Goal: Task Accomplishment & Management: Use online tool/utility

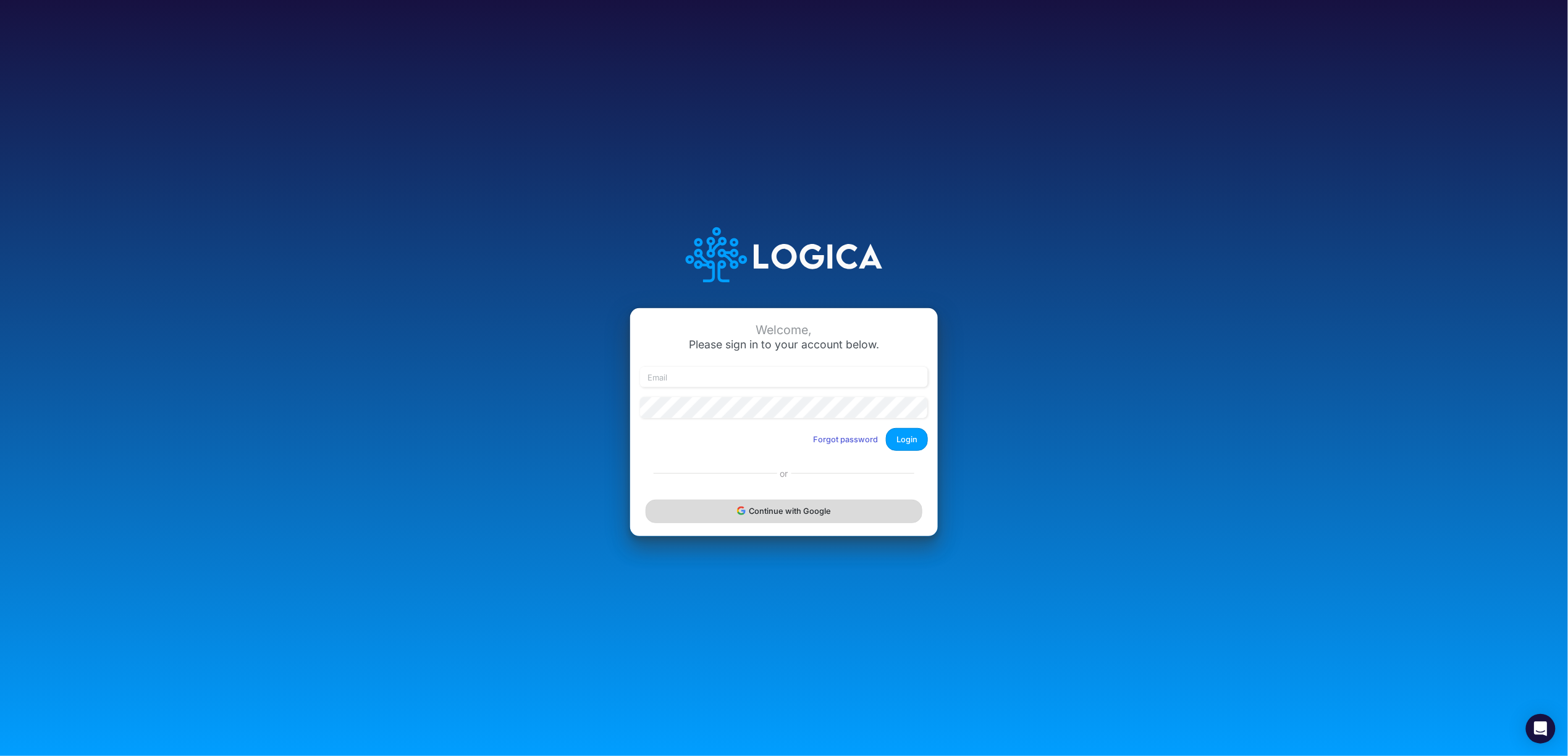
click at [777, 517] on button "Continue with Google" at bounding box center [784, 511] width 277 height 23
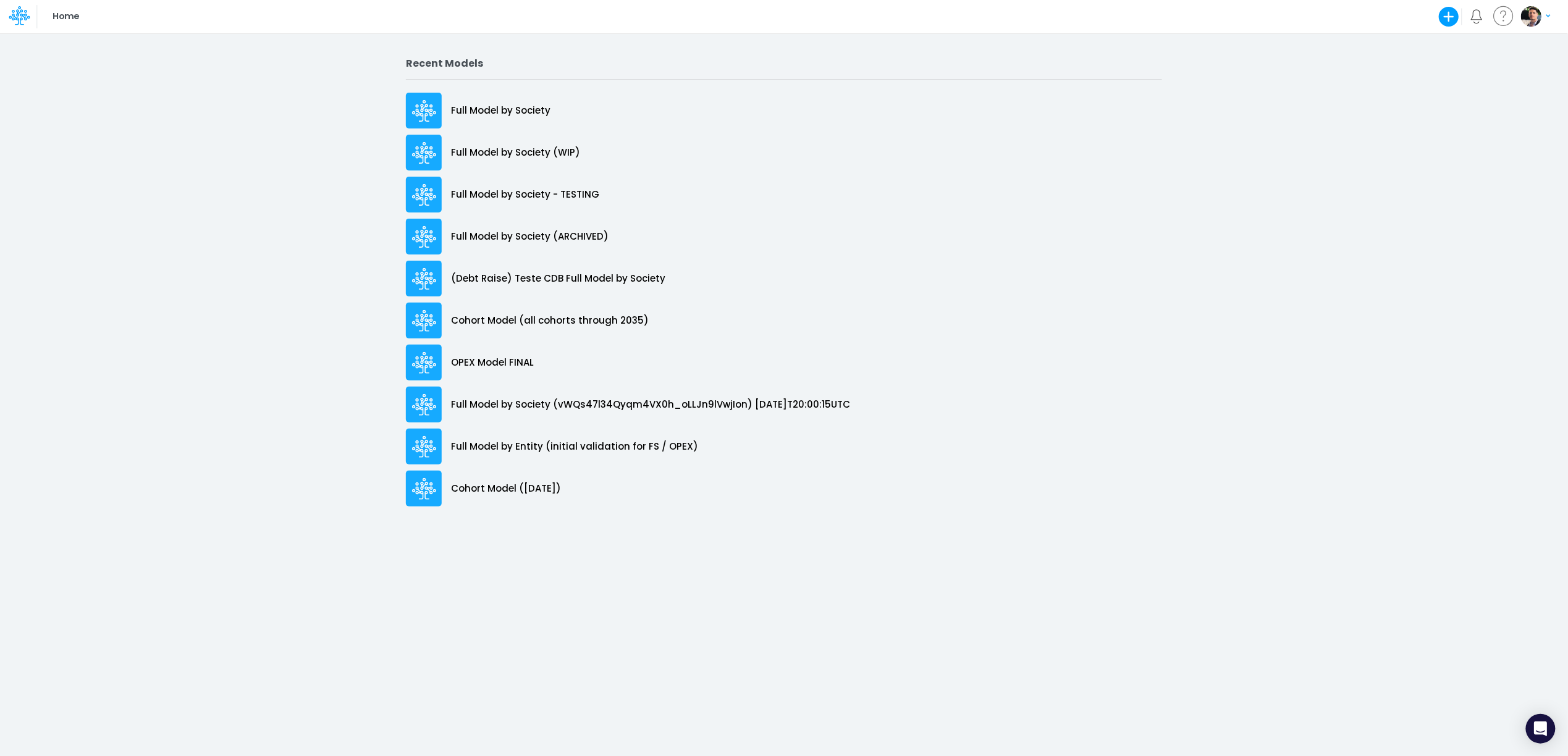
click at [497, 107] on p "Full Model by Society" at bounding box center [501, 111] width 99 height 14
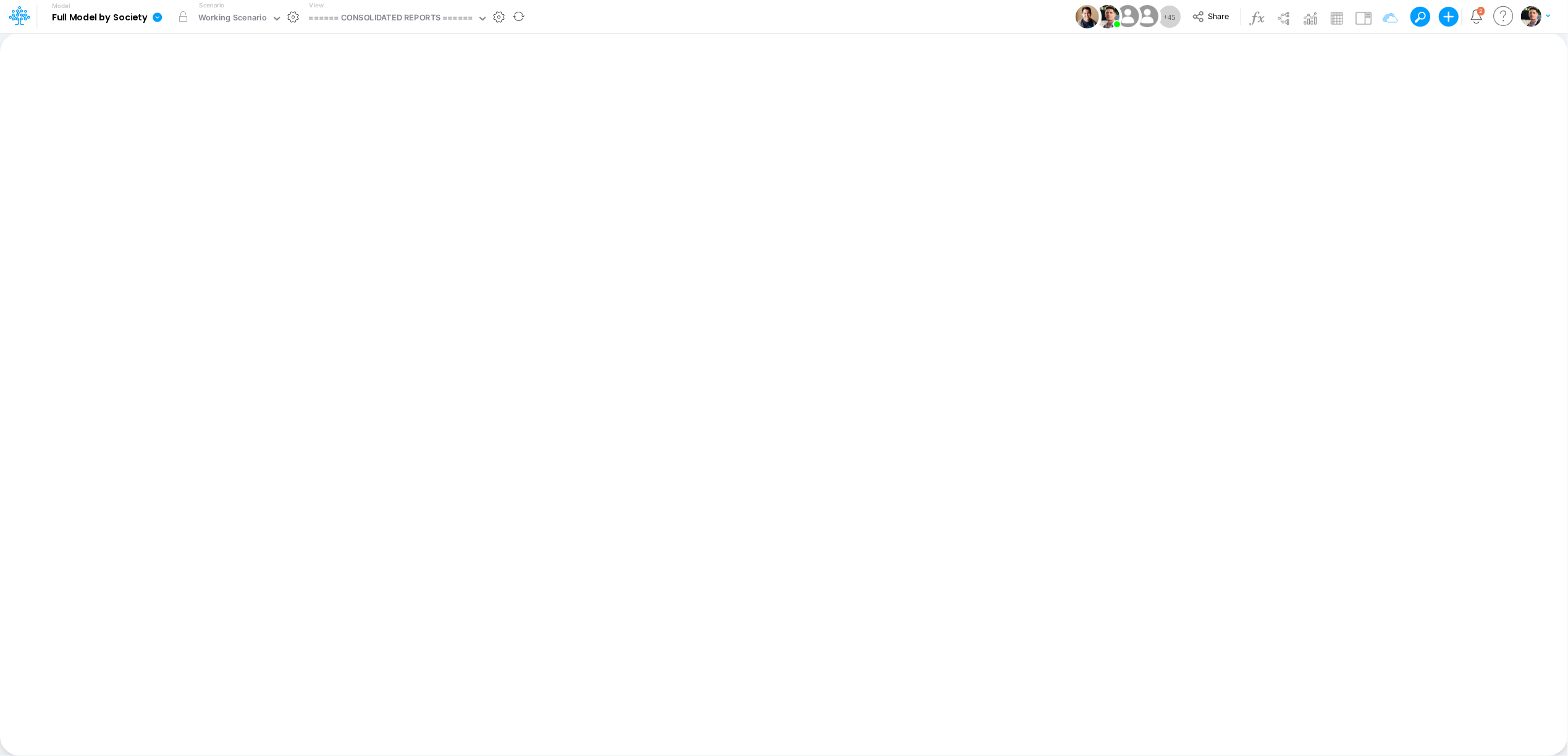
click at [160, 21] on icon at bounding box center [157, 17] width 12 height 12
click at [193, 129] on button "View model info" at bounding box center [219, 129] width 132 height 19
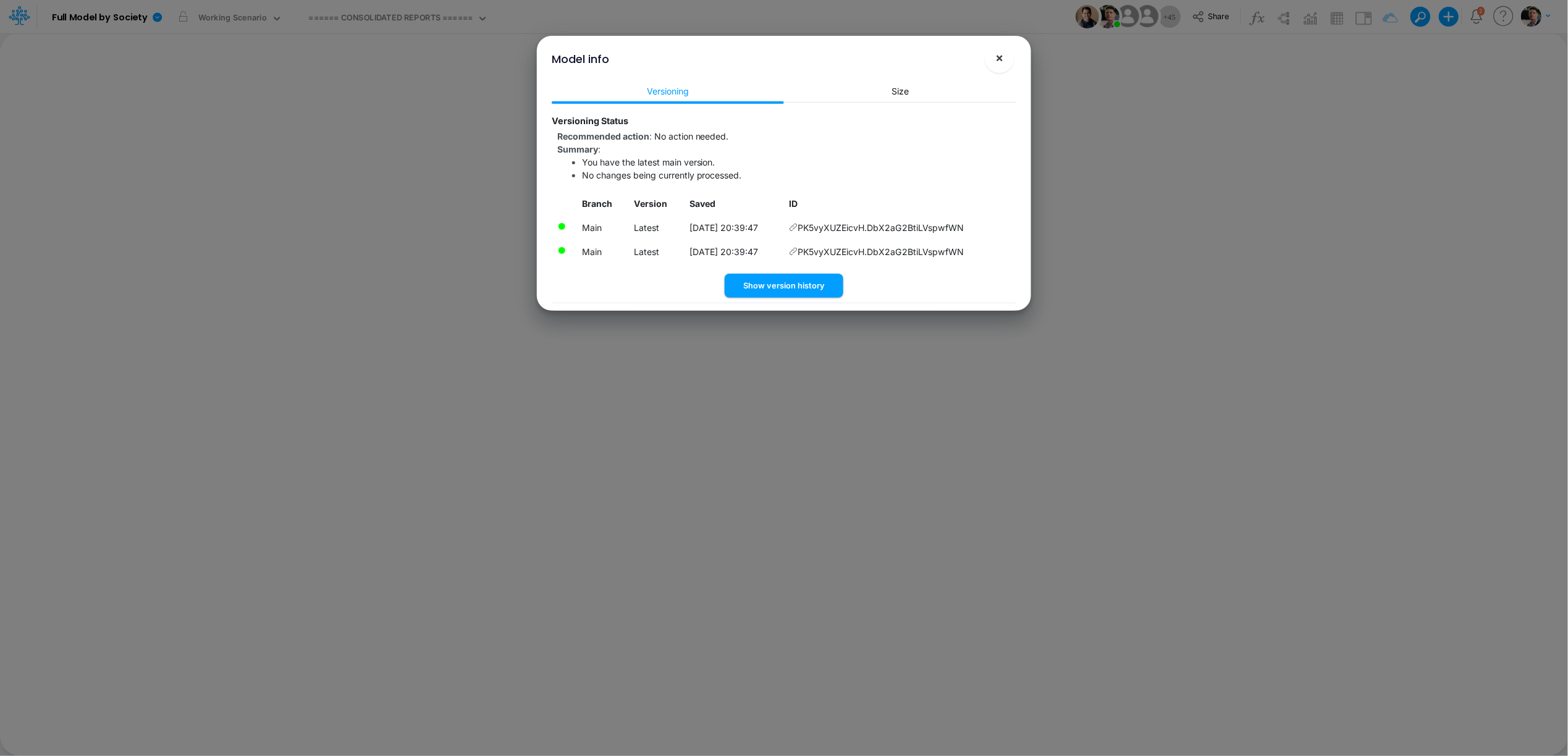
click at [999, 59] on span "×" at bounding box center [999, 57] width 8 height 15
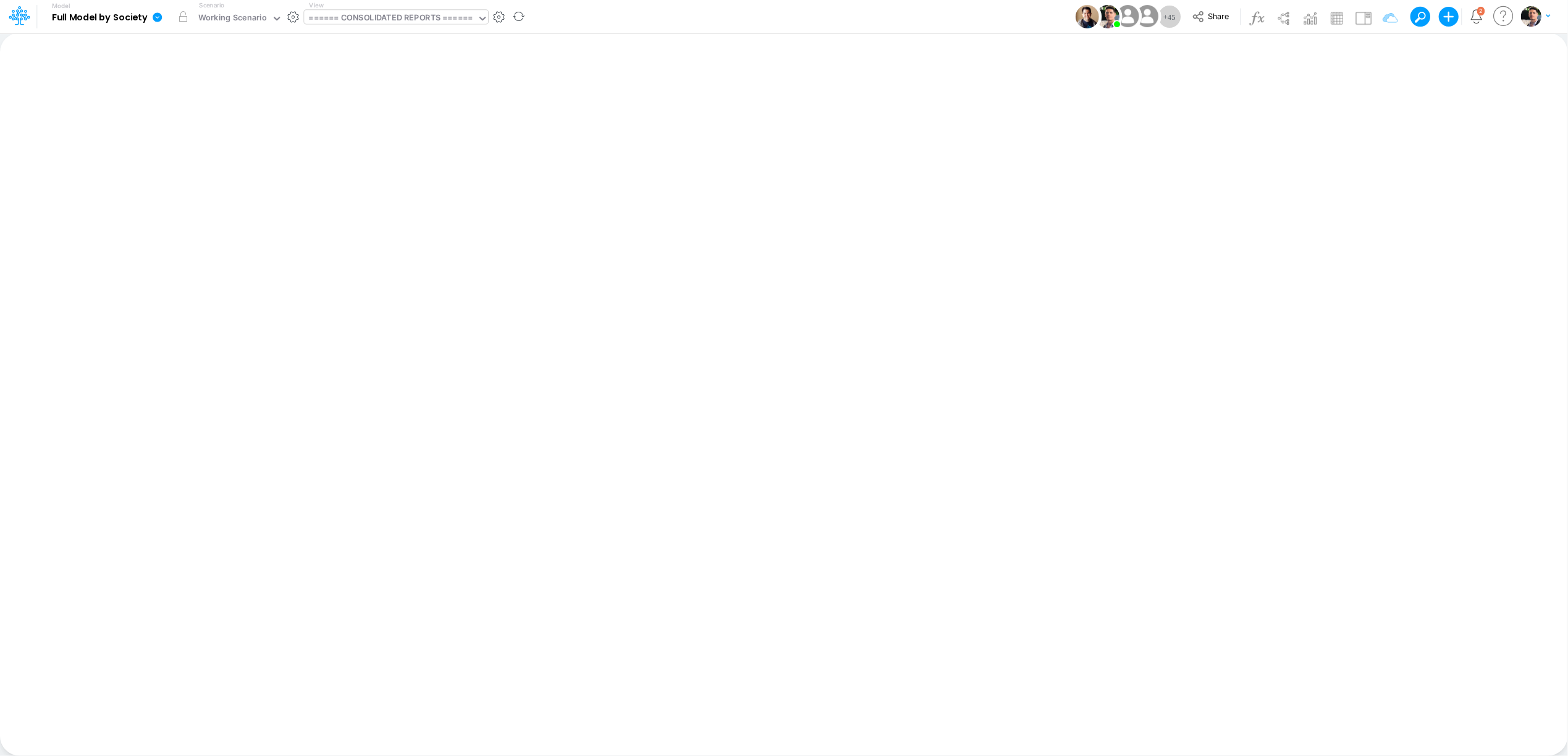
click at [372, 18] on div "====== CONSOLIDATED REPORTS ======" at bounding box center [390, 19] width 164 height 14
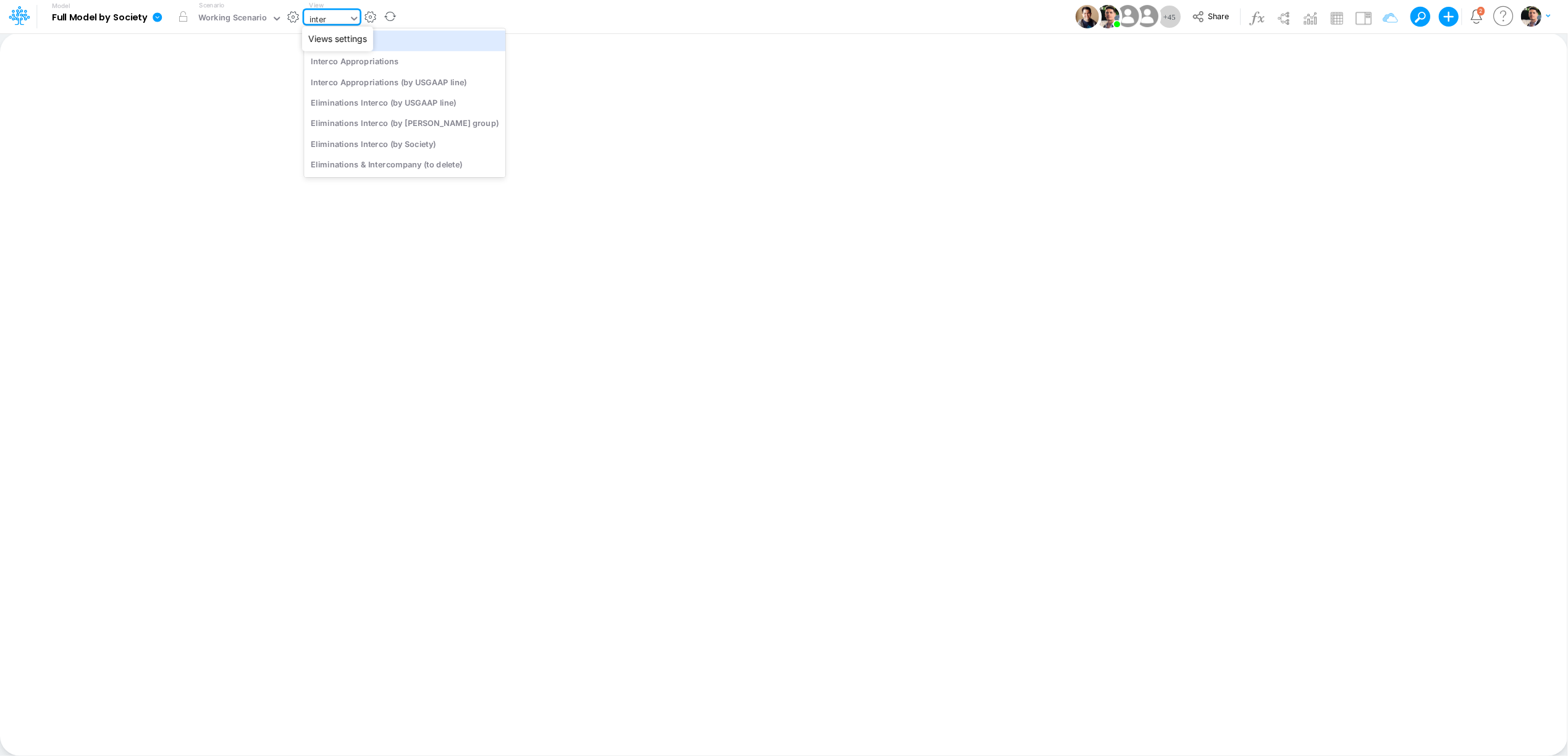
type input "interc"
click at [380, 43] on div "Interco G&A" at bounding box center [404, 40] width 201 height 20
type input "Intercos G&A"
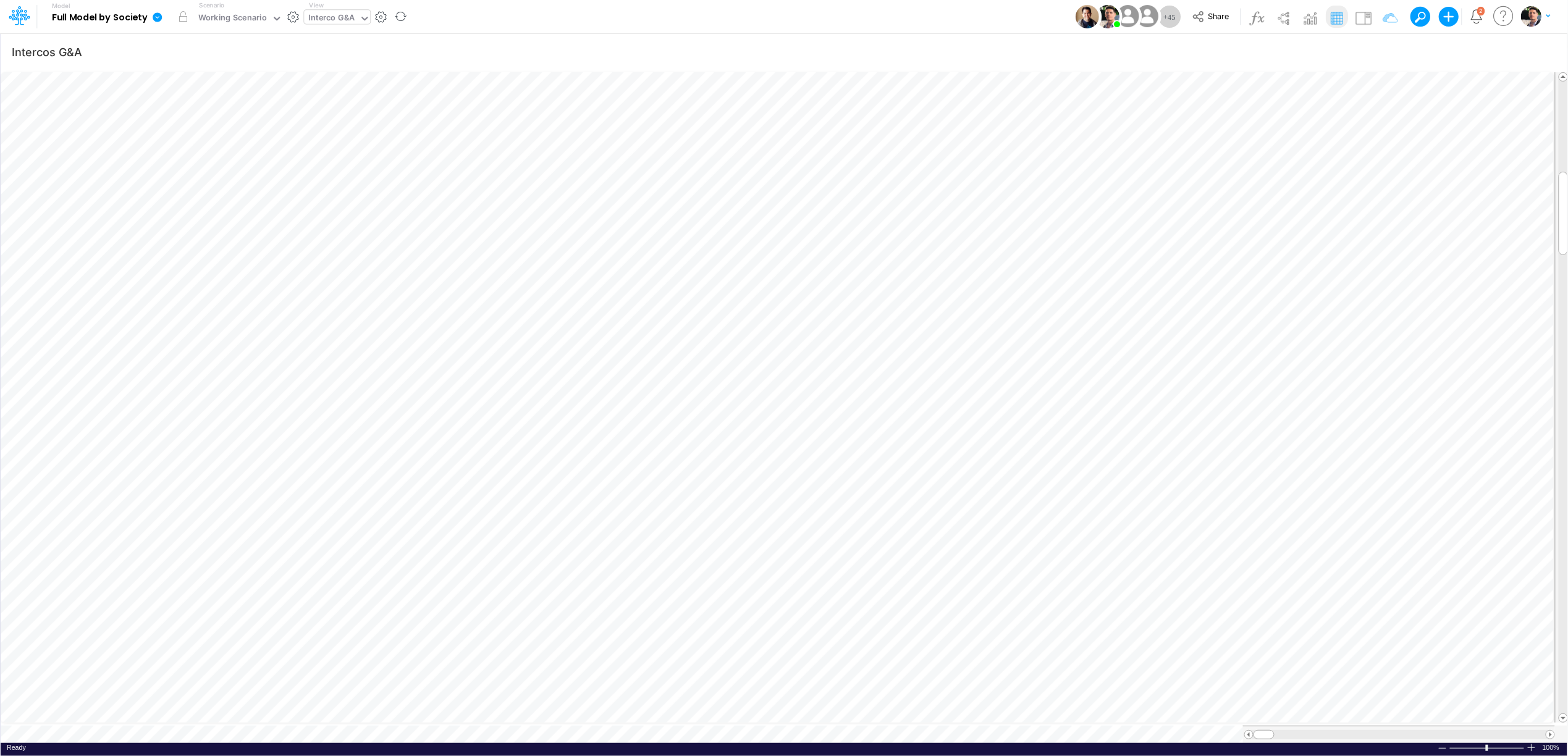
click at [160, 20] on icon at bounding box center [157, 17] width 9 height 9
click at [219, 13] on div "Working Scenario" at bounding box center [232, 19] width 68 height 14
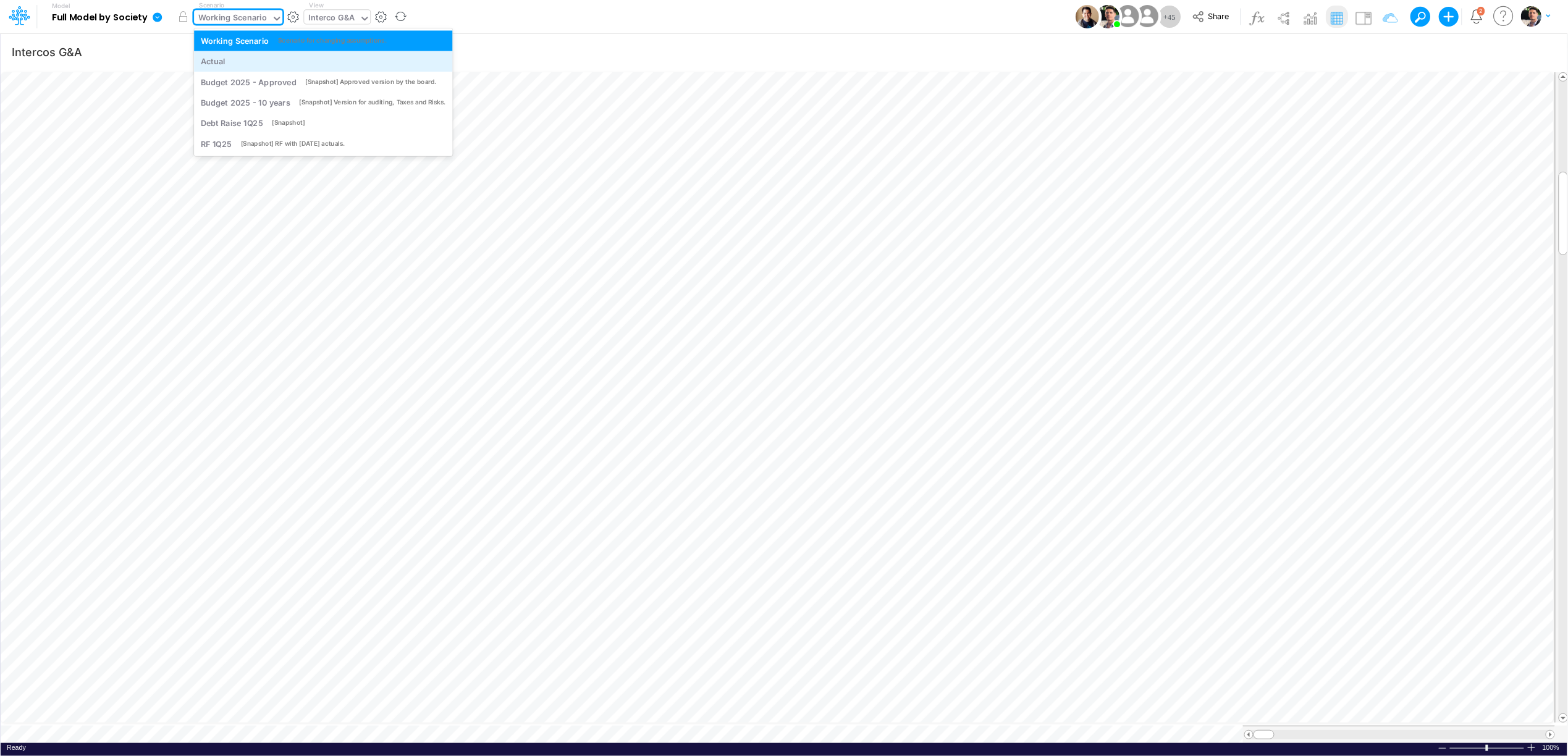
click at [224, 68] on div "Actual" at bounding box center [324, 61] width 259 height 20
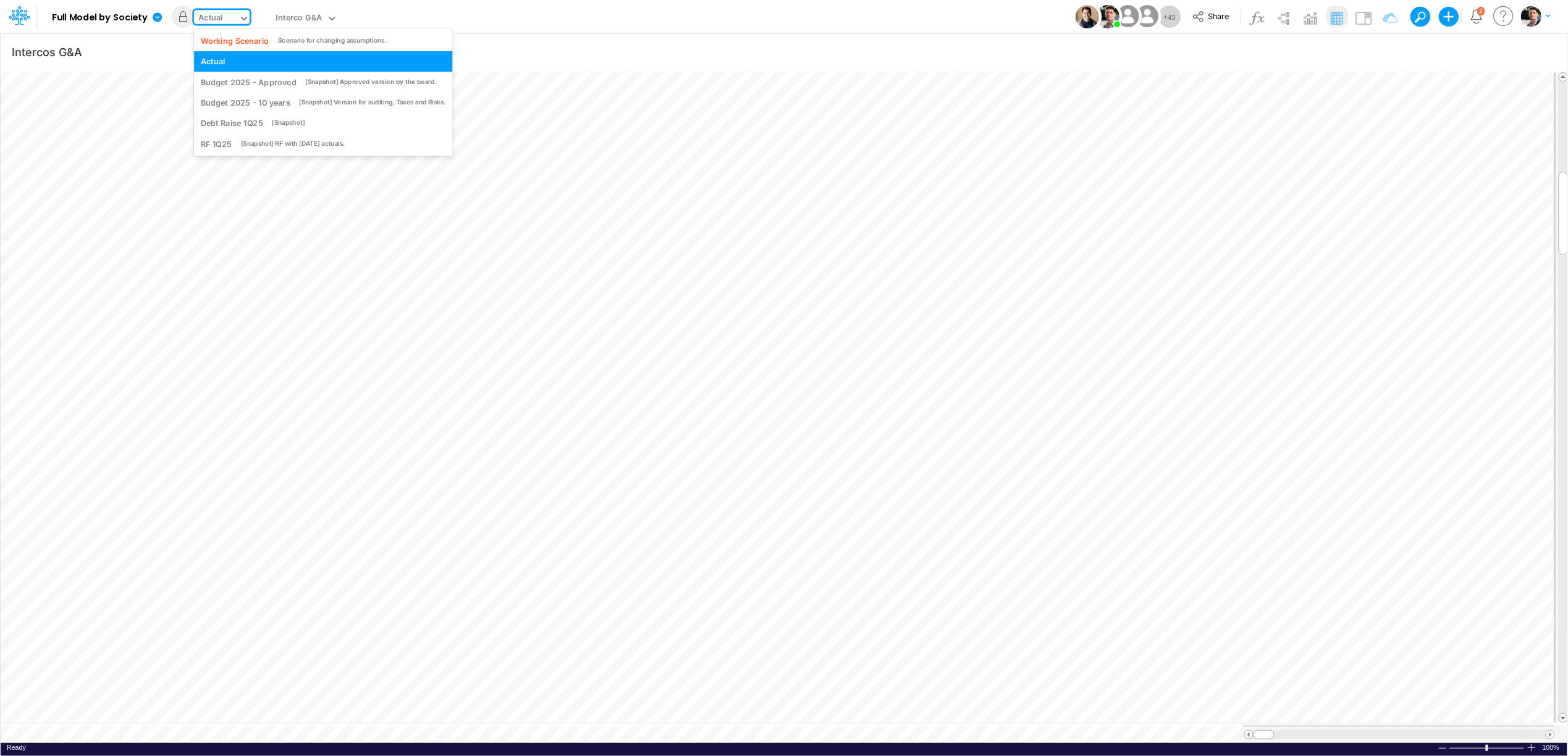
click at [214, 10] on div "Actual" at bounding box center [216, 19] width 44 height 19
click at [235, 37] on div "Working Scenario" at bounding box center [234, 40] width 68 height 12
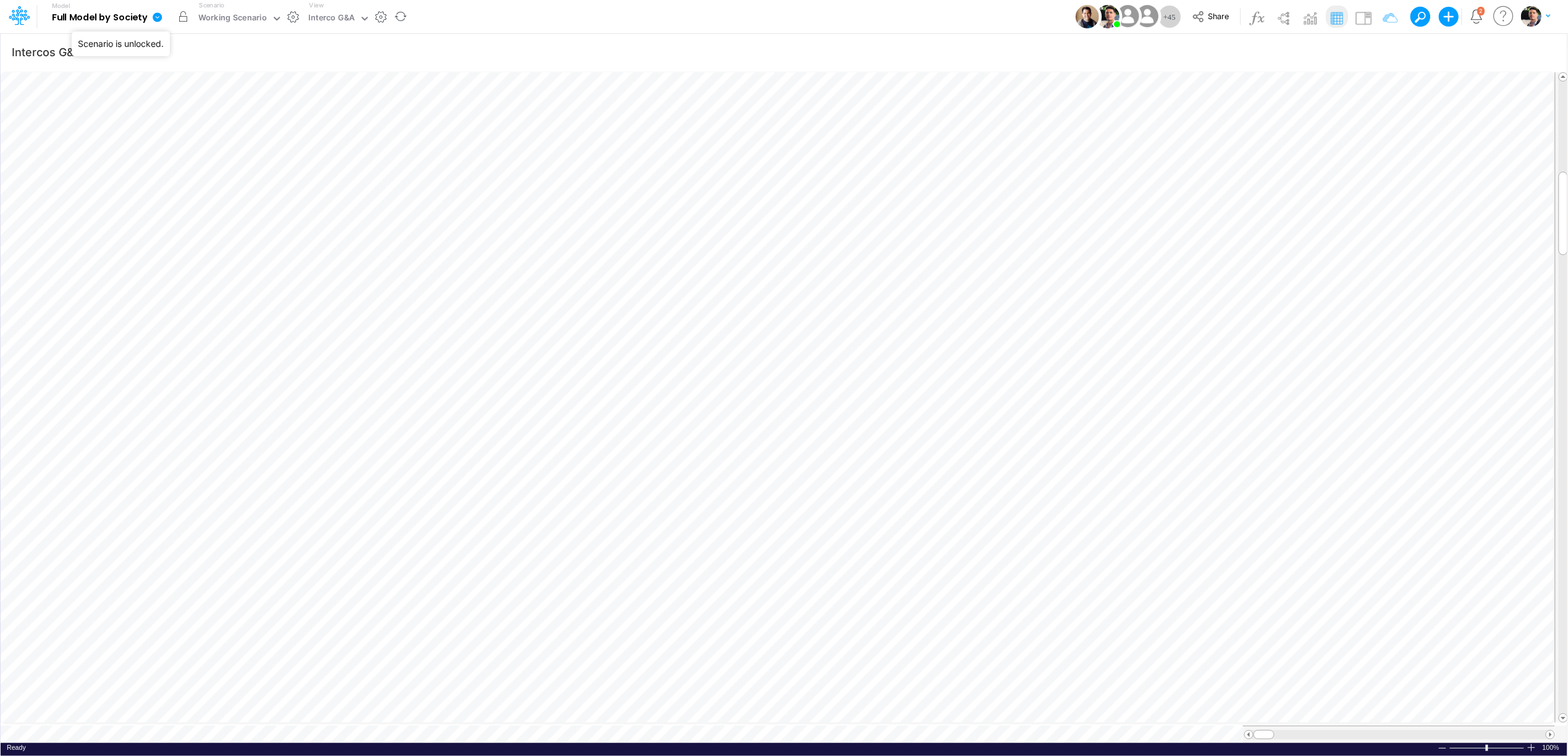
click at [182, 18] on button "button" at bounding box center [183, 16] width 22 height 22
click at [155, 17] on icon at bounding box center [157, 17] width 9 height 9
click at [238, 10] on div "Working Scenario" at bounding box center [232, 19] width 77 height 19
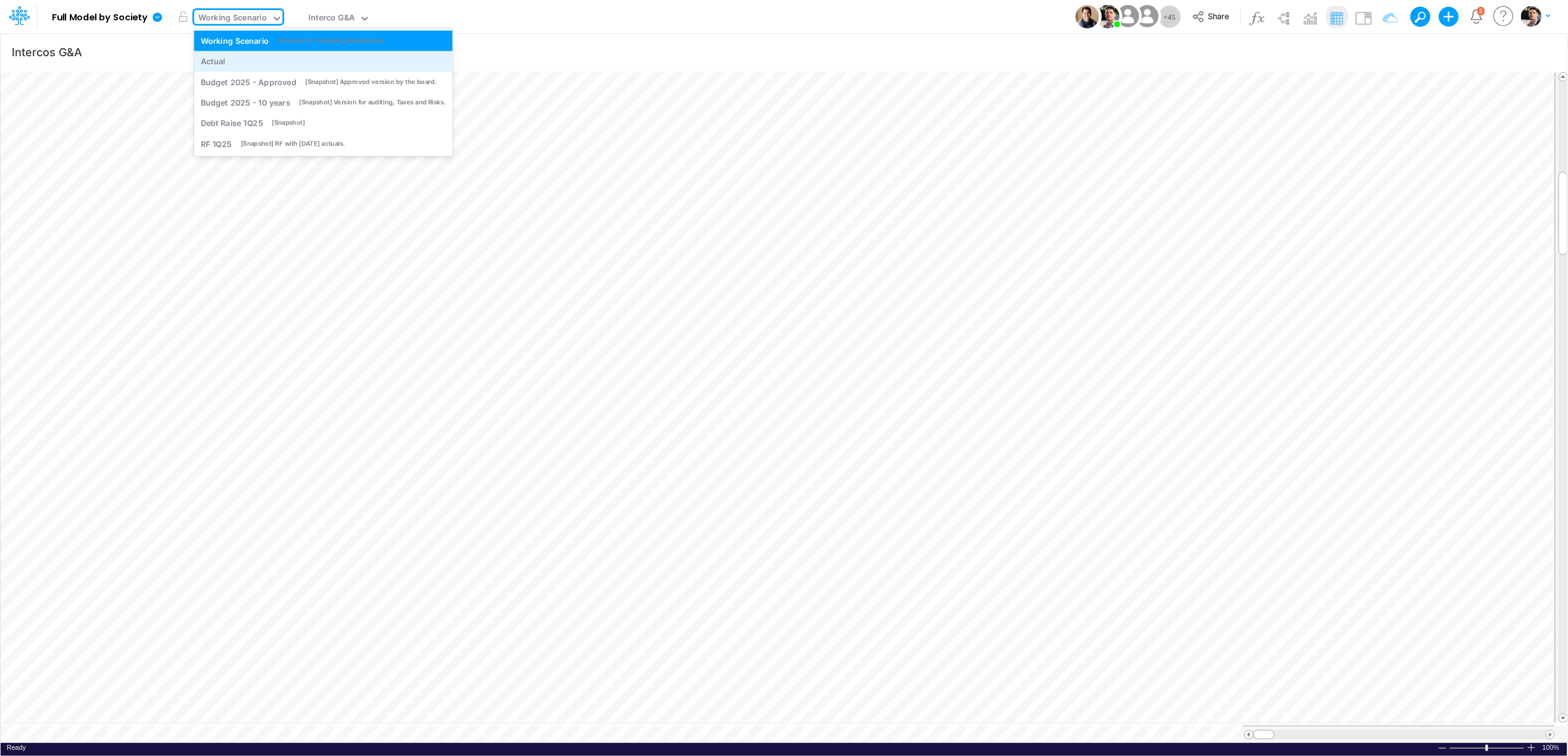
click at [223, 56] on div "Actual" at bounding box center [213, 61] width 25 height 12
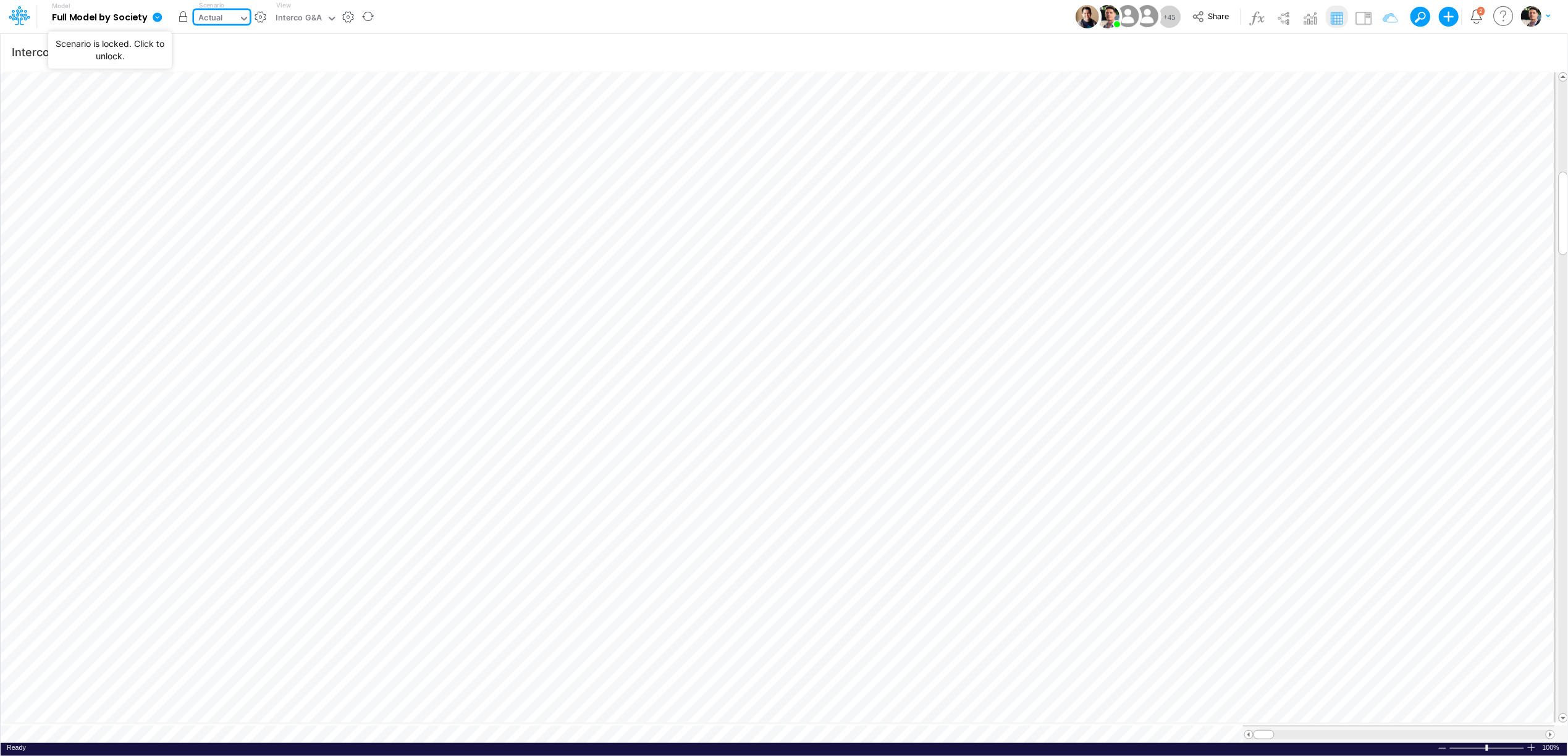
click at [183, 17] on button "button" at bounding box center [183, 16] width 22 height 22
click at [218, 19] on div "Actual" at bounding box center [211, 19] width 25 height 14
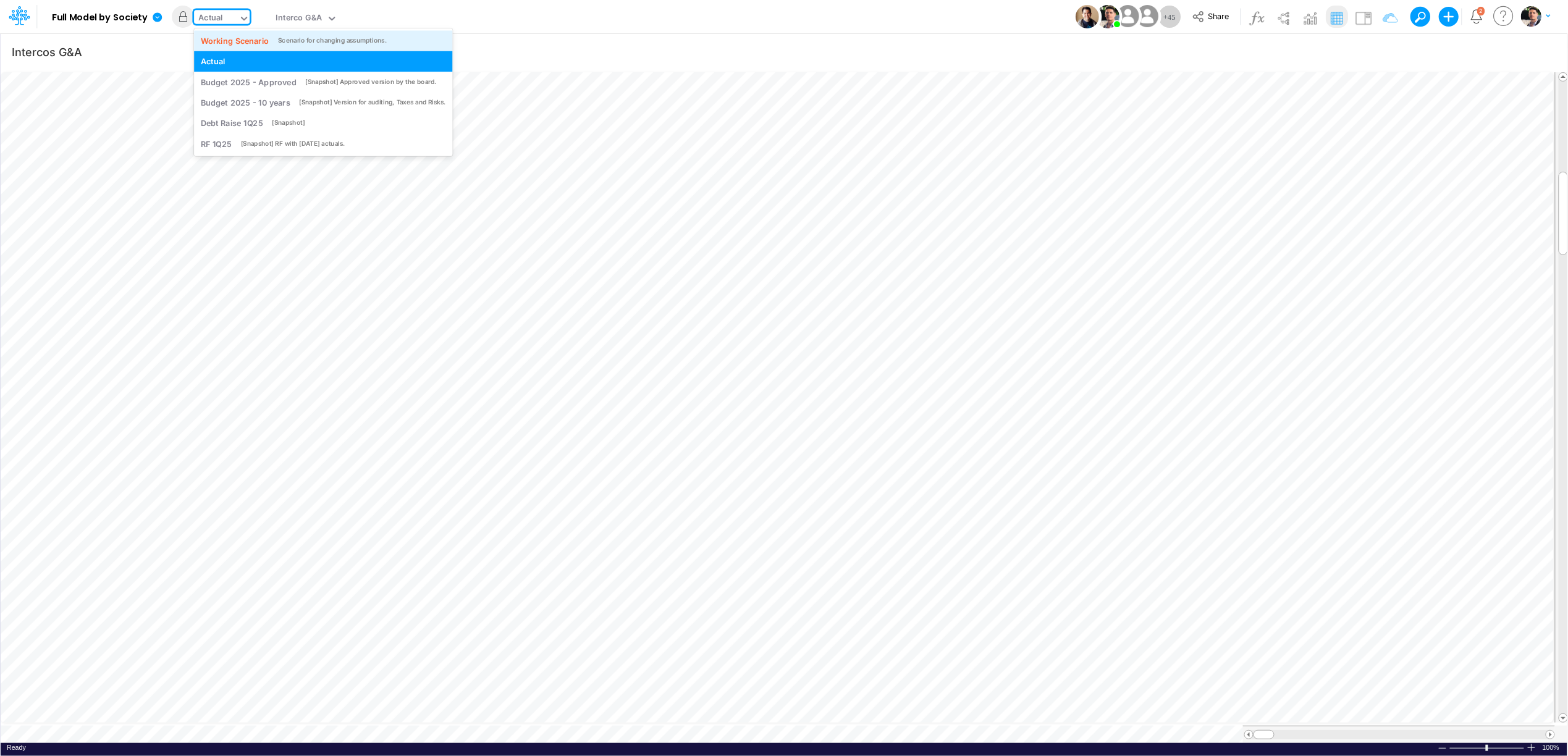
click at [228, 43] on div "Working Scenario" at bounding box center [234, 40] width 68 height 12
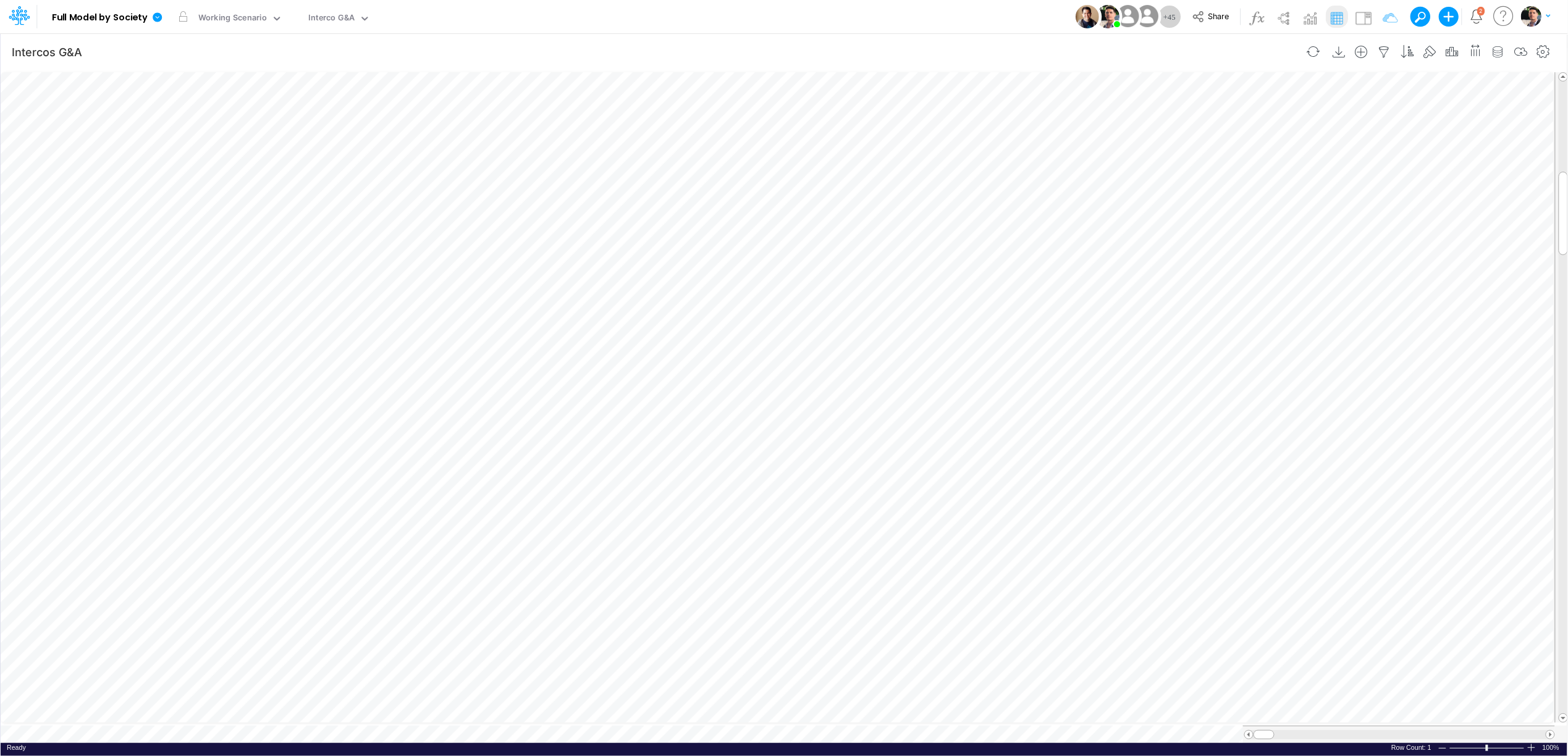
scroll to position [0, 1]
click at [155, 19] on icon at bounding box center [157, 17] width 9 height 9
click at [207, 128] on button "View model info" at bounding box center [219, 129] width 132 height 19
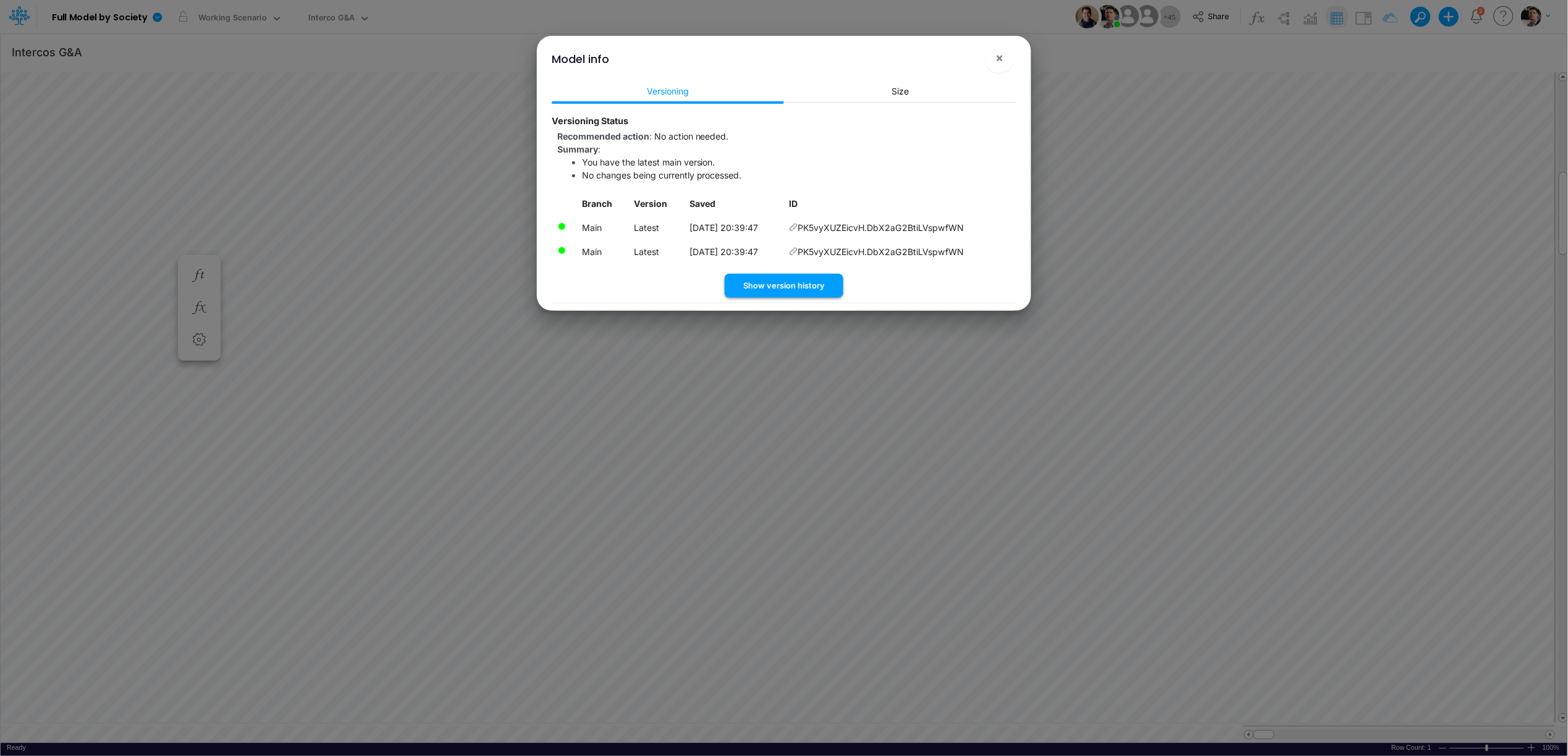
click at [777, 294] on button "Show version history" at bounding box center [784, 285] width 119 height 24
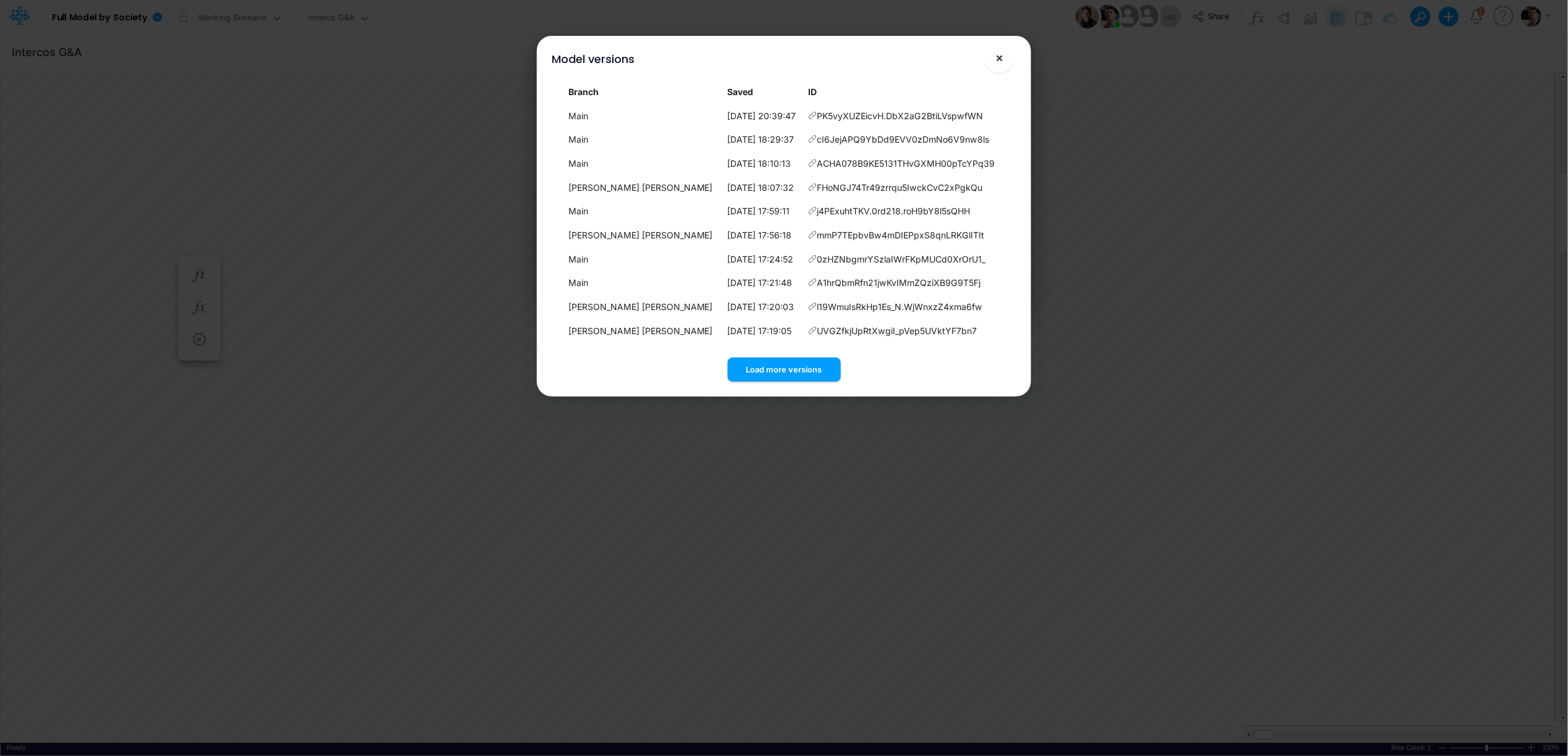
click at [1002, 62] on span "×" at bounding box center [999, 57] width 8 height 15
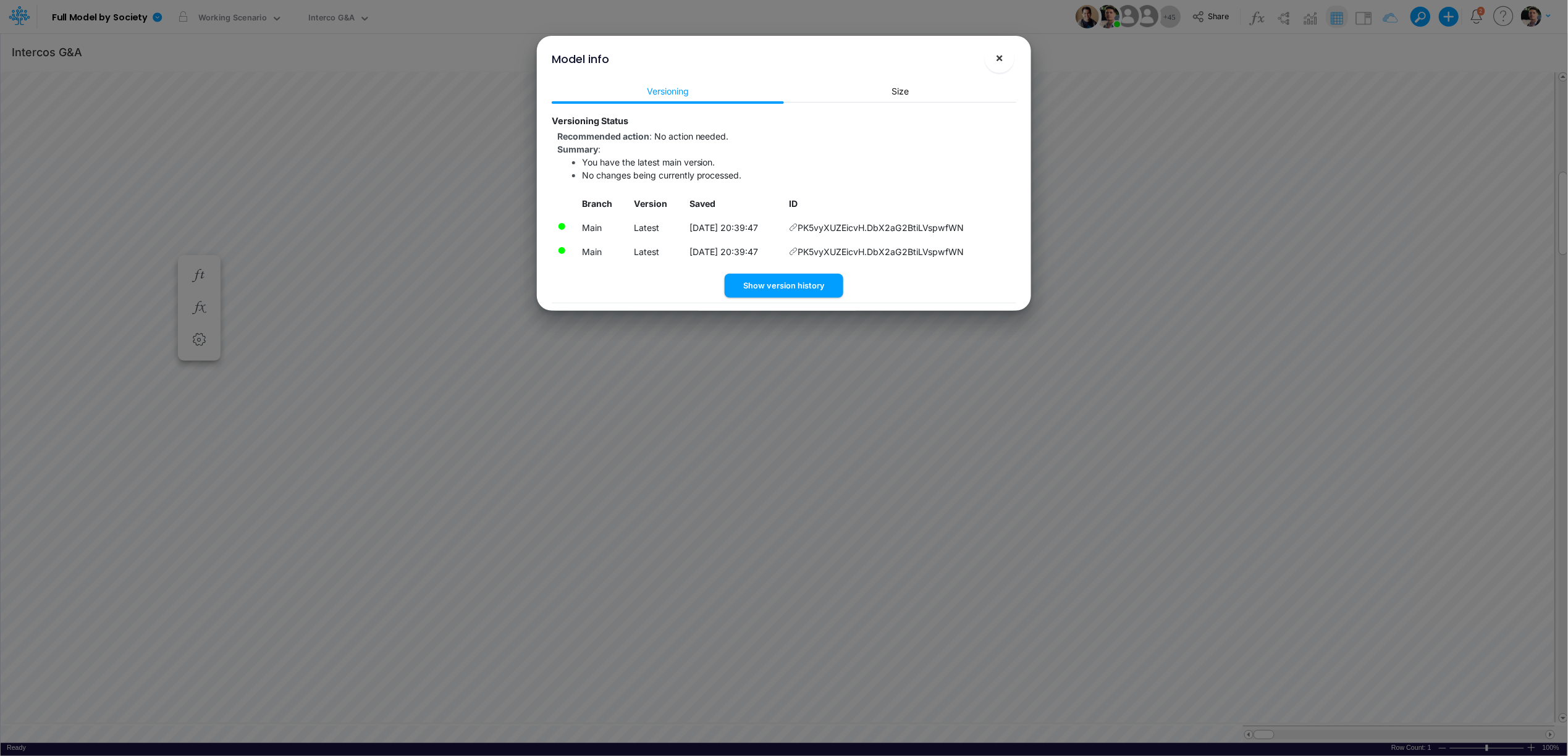
click at [994, 59] on button "×" at bounding box center [999, 58] width 29 height 29
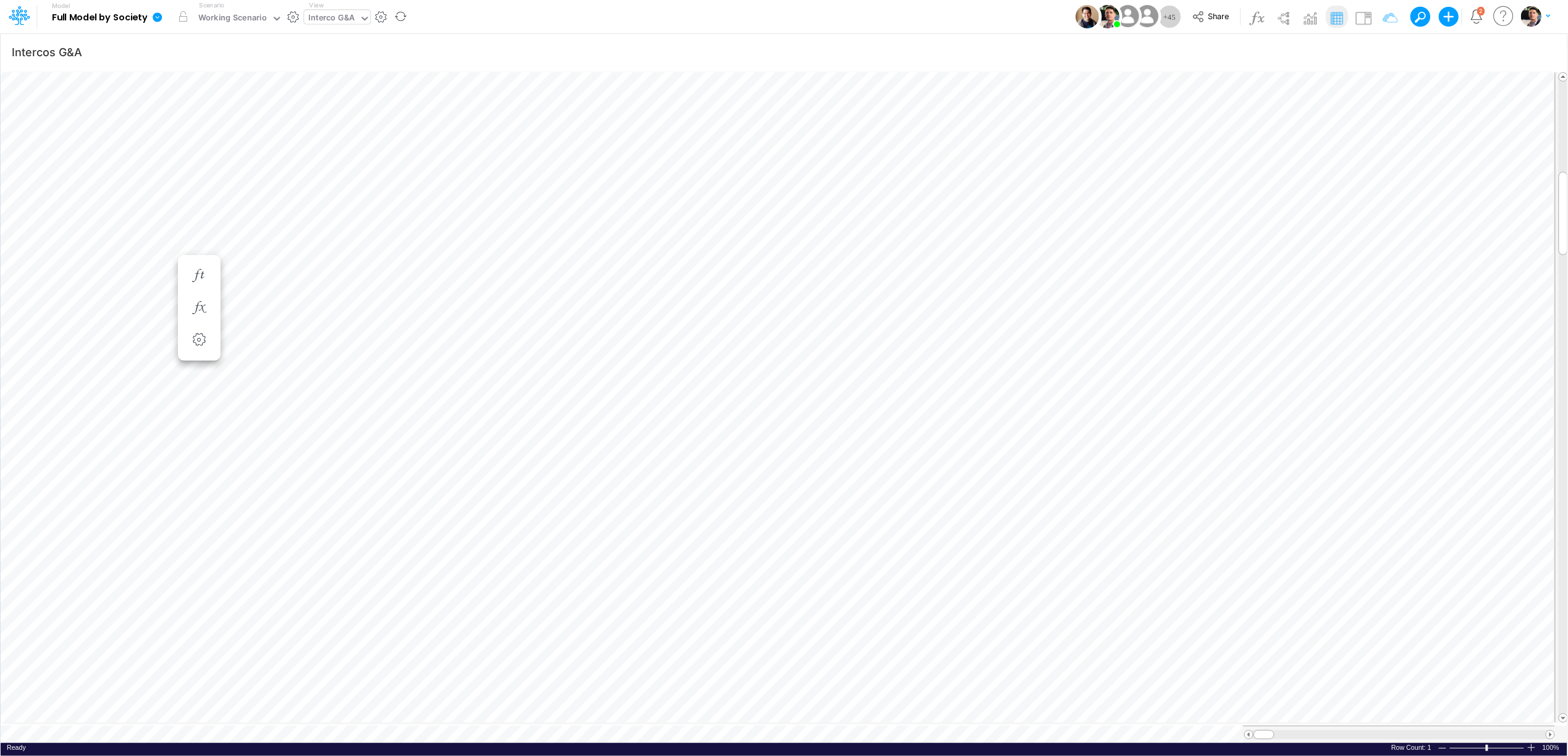
click at [322, 18] on div "Interco G&A" at bounding box center [332, 19] width 46 height 14
type input "aju"
click at [336, 36] on div "FS (Ajustes on Top)" at bounding box center [387, 40] width 167 height 20
click at [964, 487] on body "Model Full Model by Society Edit model settings Duplicate Import QuickBooks Qui…" at bounding box center [784, 378] width 1568 height 756
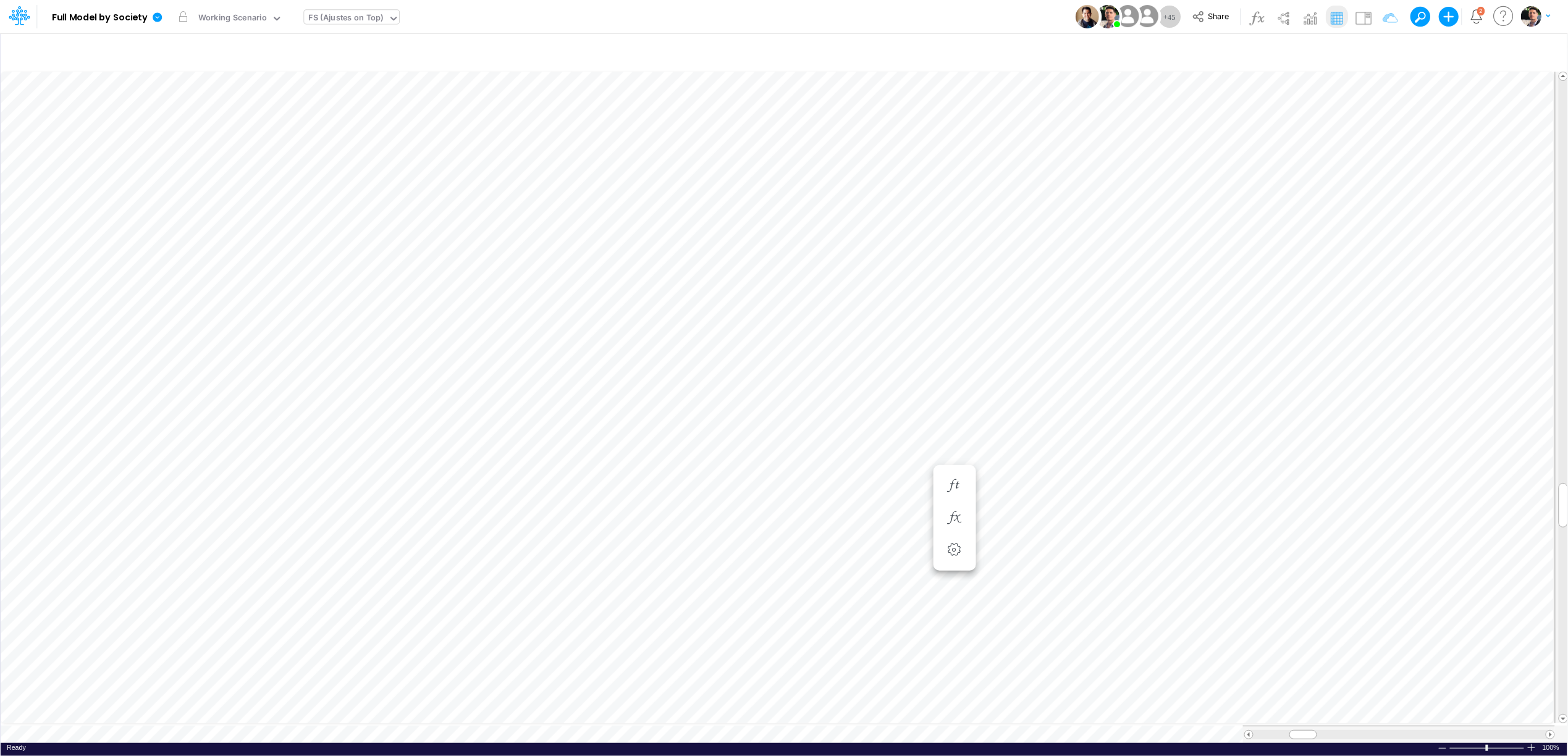
scroll to position [0, 1]
click at [153, 17] on icon at bounding box center [157, 17] width 9 height 9
click at [193, 150] on button "Sync Scenarios" at bounding box center [219, 147] width 132 height 19
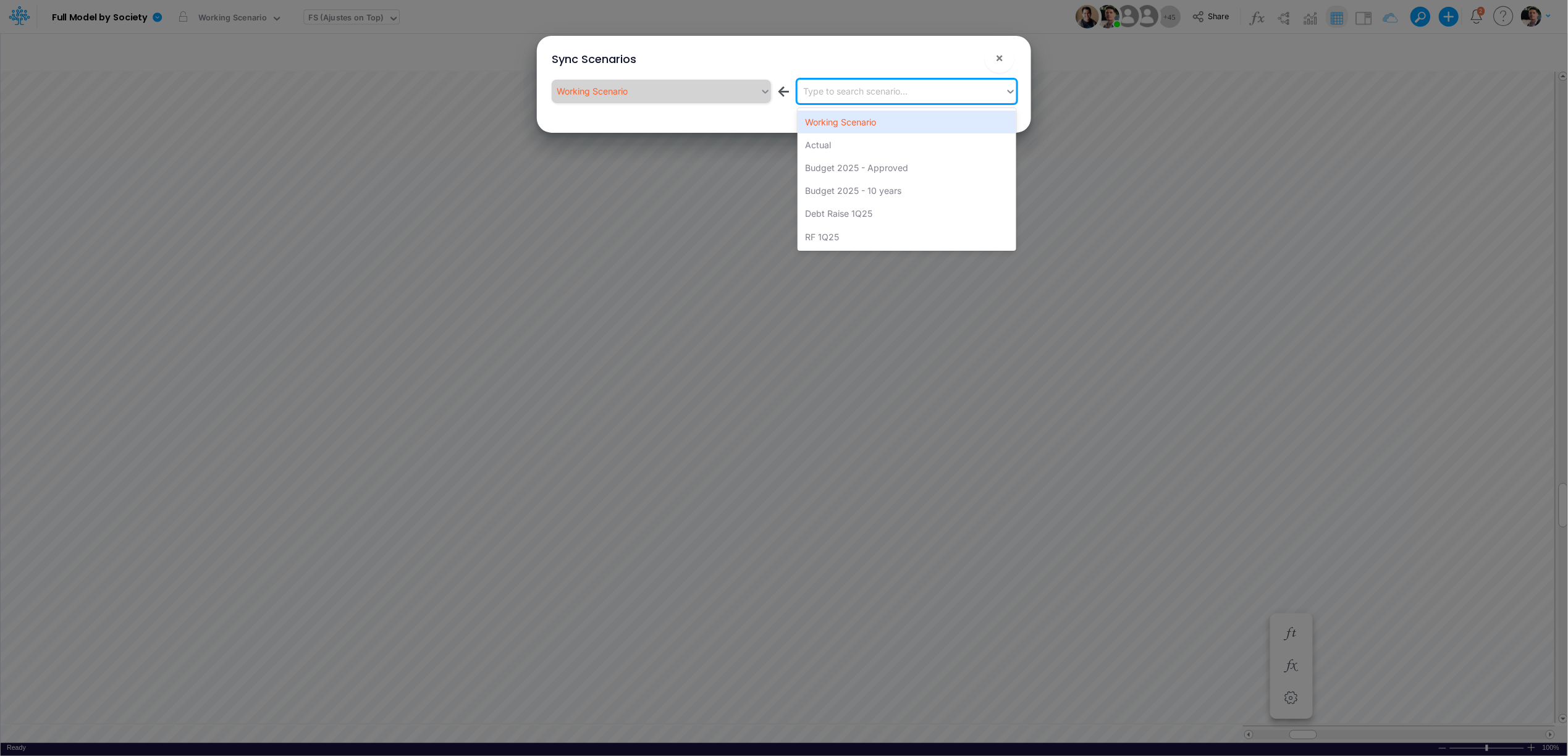
click at [832, 97] on div "Type to search scenario..." at bounding box center [856, 90] width 105 height 13
click at [824, 143] on div "Actual" at bounding box center [907, 145] width 219 height 23
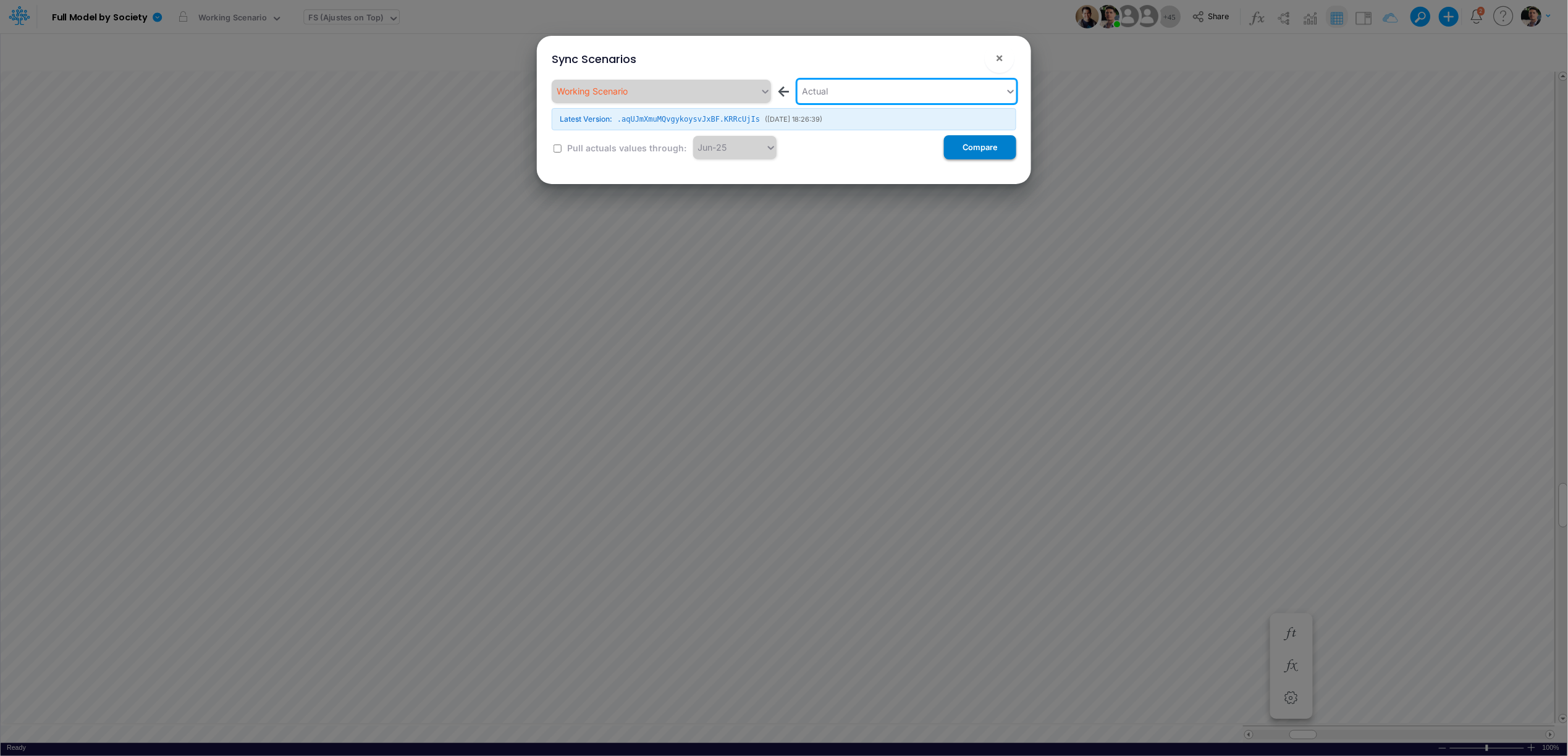
click at [1005, 152] on button "Compare" at bounding box center [980, 147] width 73 height 24
click at [580, 150] on label "Pull actuals values through:" at bounding box center [626, 148] width 121 height 13
click at [1009, 65] on button "×" at bounding box center [999, 58] width 29 height 29
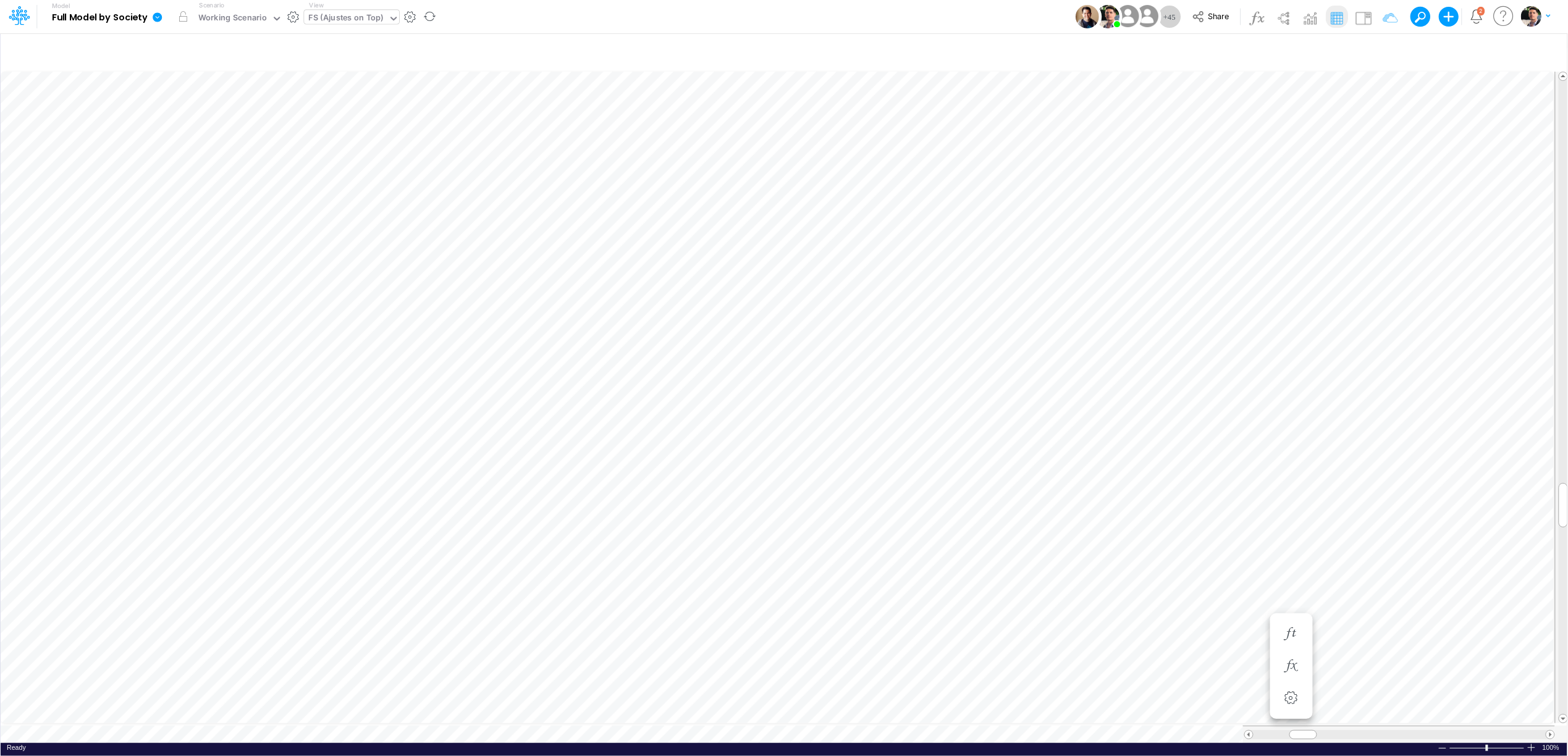
click at [156, 19] on icon at bounding box center [157, 17] width 9 height 9
click at [202, 147] on button "Sync Scenarios" at bounding box center [219, 147] width 132 height 19
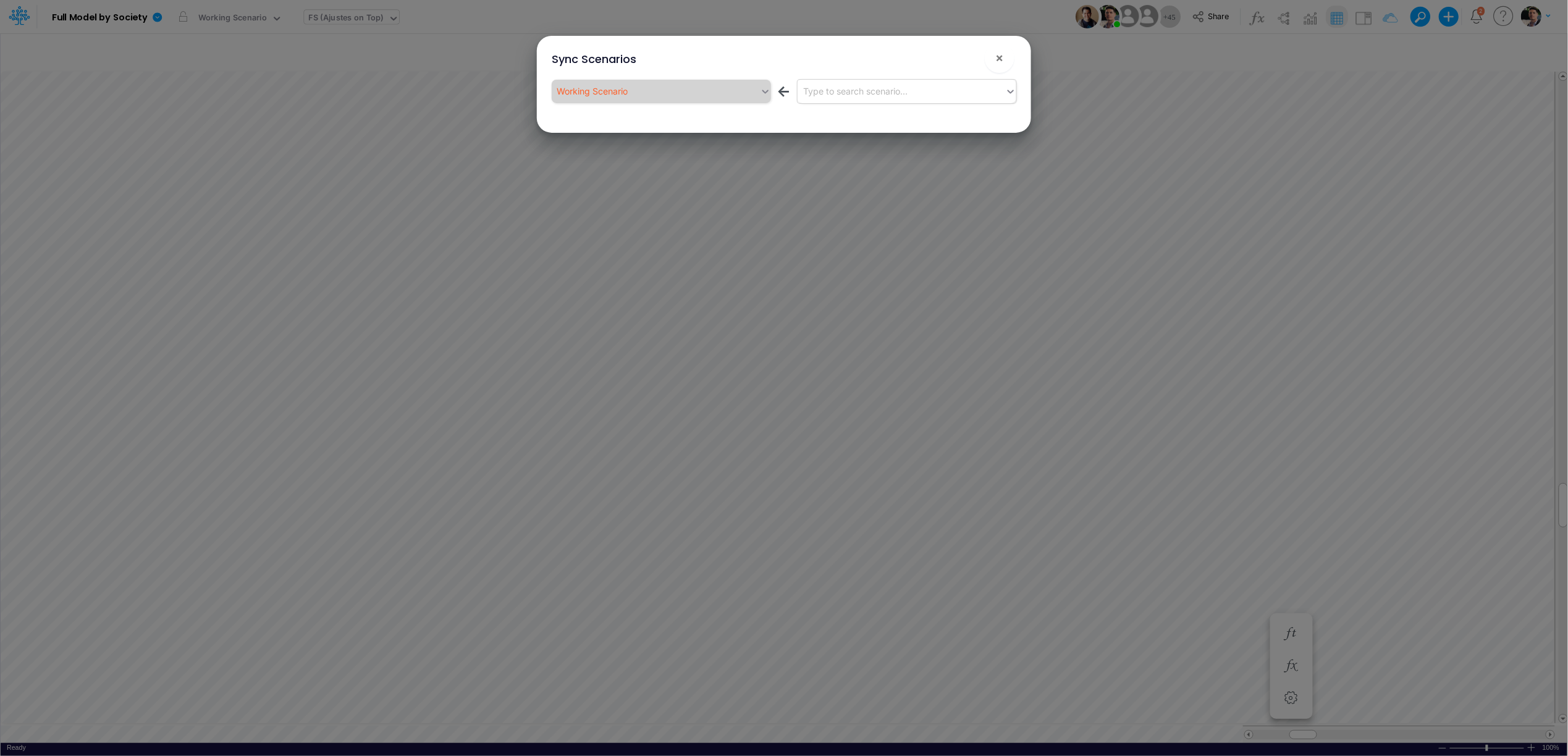
drag, startPoint x: 890, startPoint y: 82, endPoint x: 888, endPoint y: 89, distance: 7.3
click at [890, 83] on div "Type to search scenario..." at bounding box center [901, 90] width 208 height 20
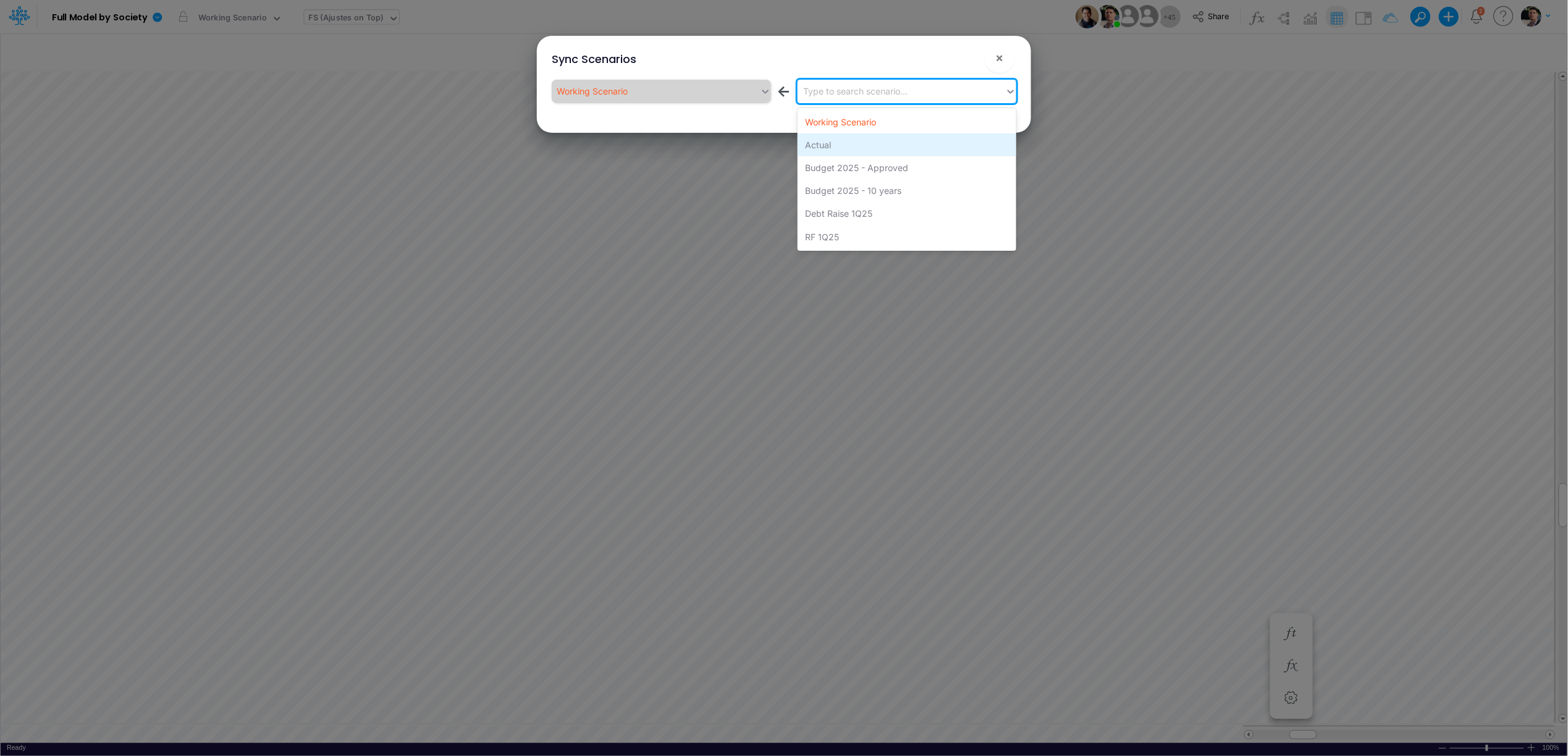
click at [831, 140] on div "Actual" at bounding box center [907, 145] width 219 height 23
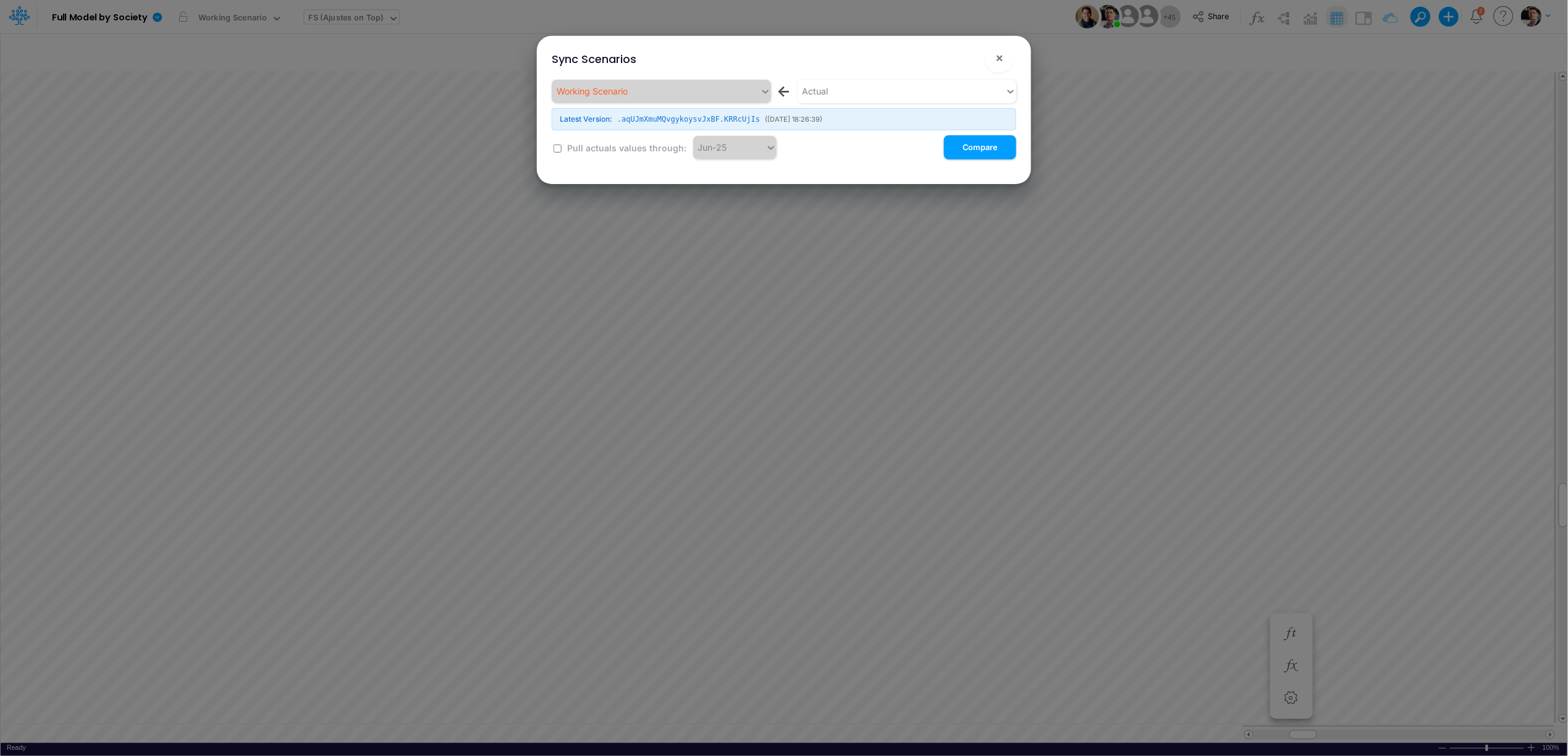
click at [580, 147] on label "Pull actuals values through:" at bounding box center [626, 148] width 121 height 13
click at [555, 148] on input "checkbox" at bounding box center [557, 148] width 8 height 8
checkbox input "true"
click at [983, 148] on button "Compare" at bounding box center [980, 147] width 73 height 24
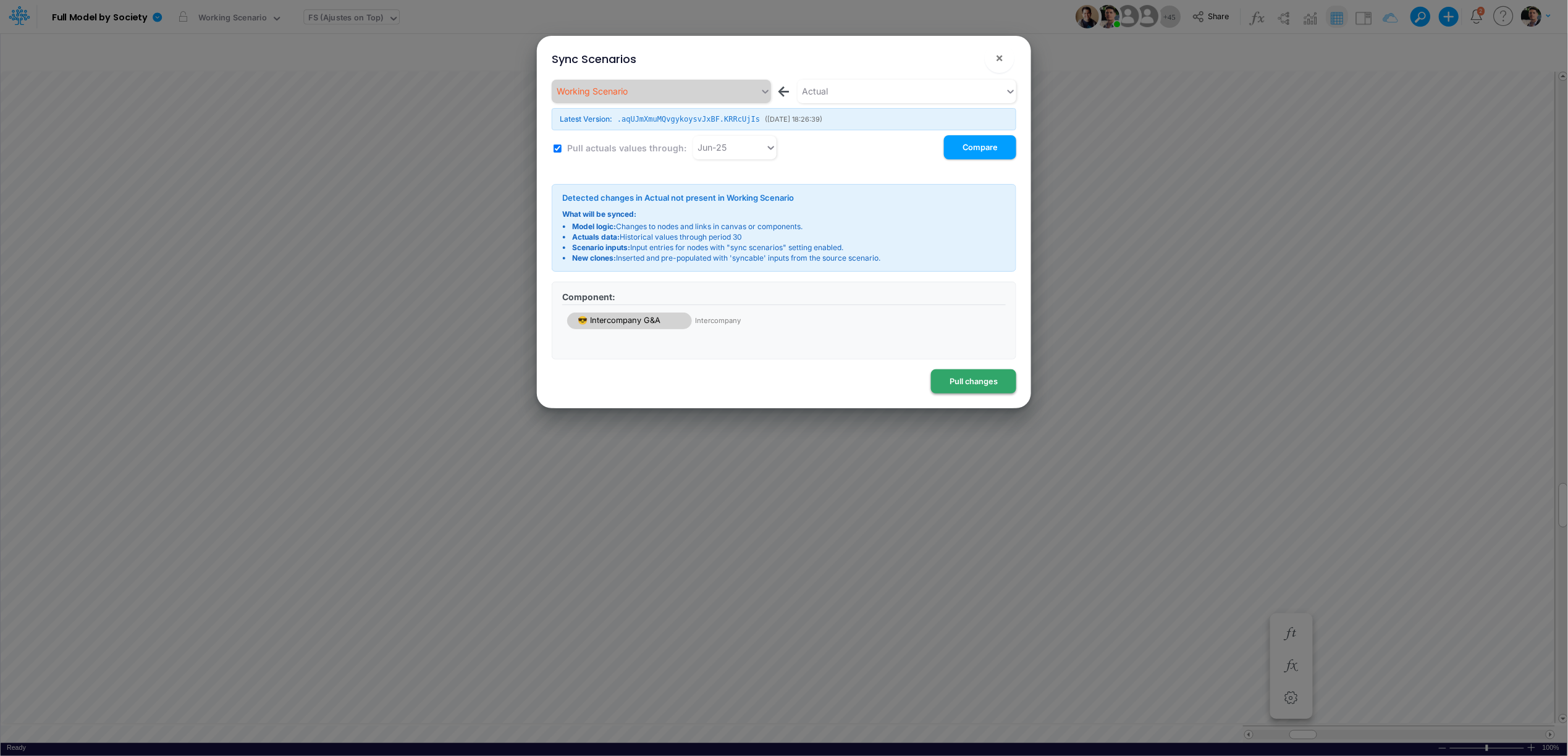
click at [969, 382] on button "Pull changes" at bounding box center [973, 381] width 85 height 24
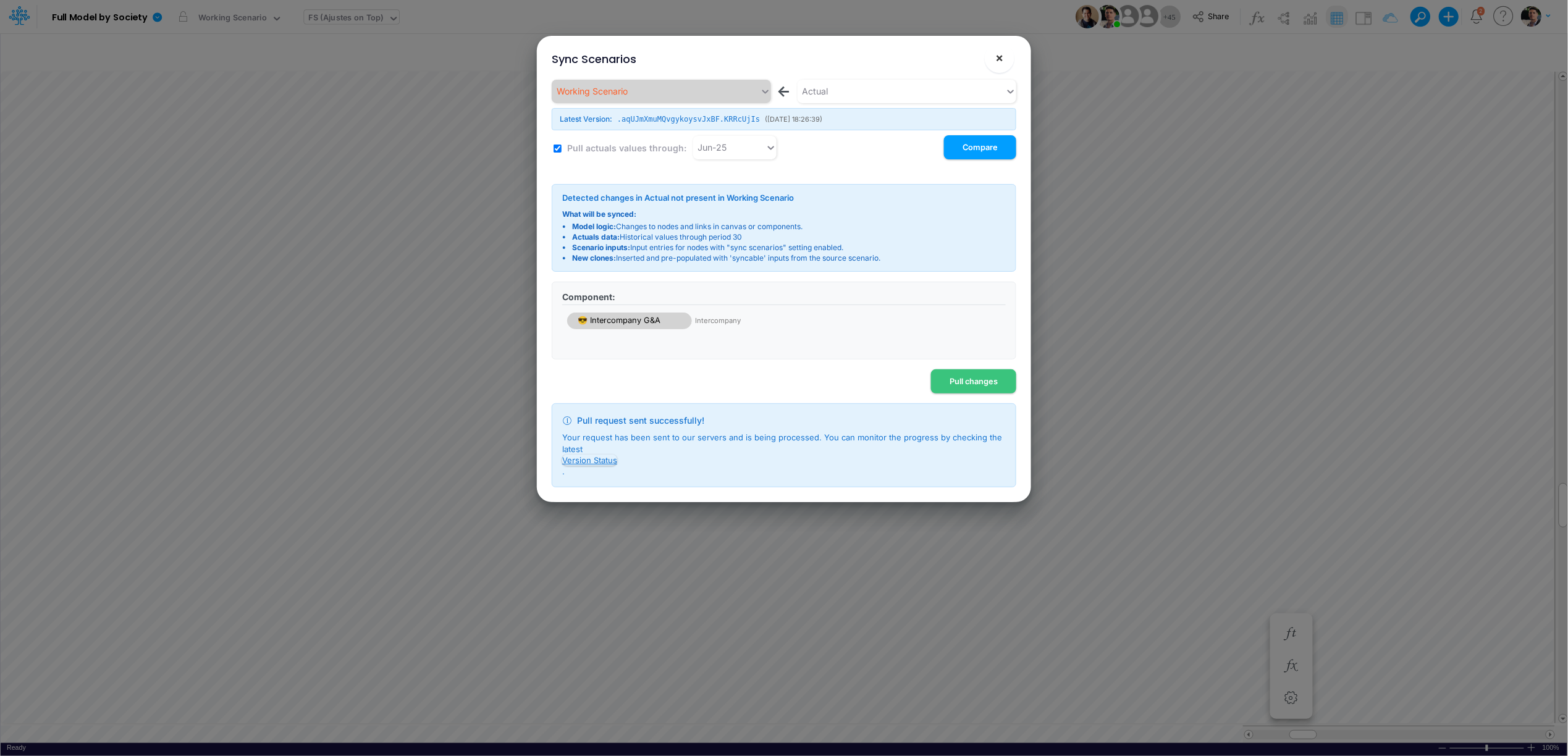
click at [994, 58] on button "×" at bounding box center [999, 58] width 29 height 29
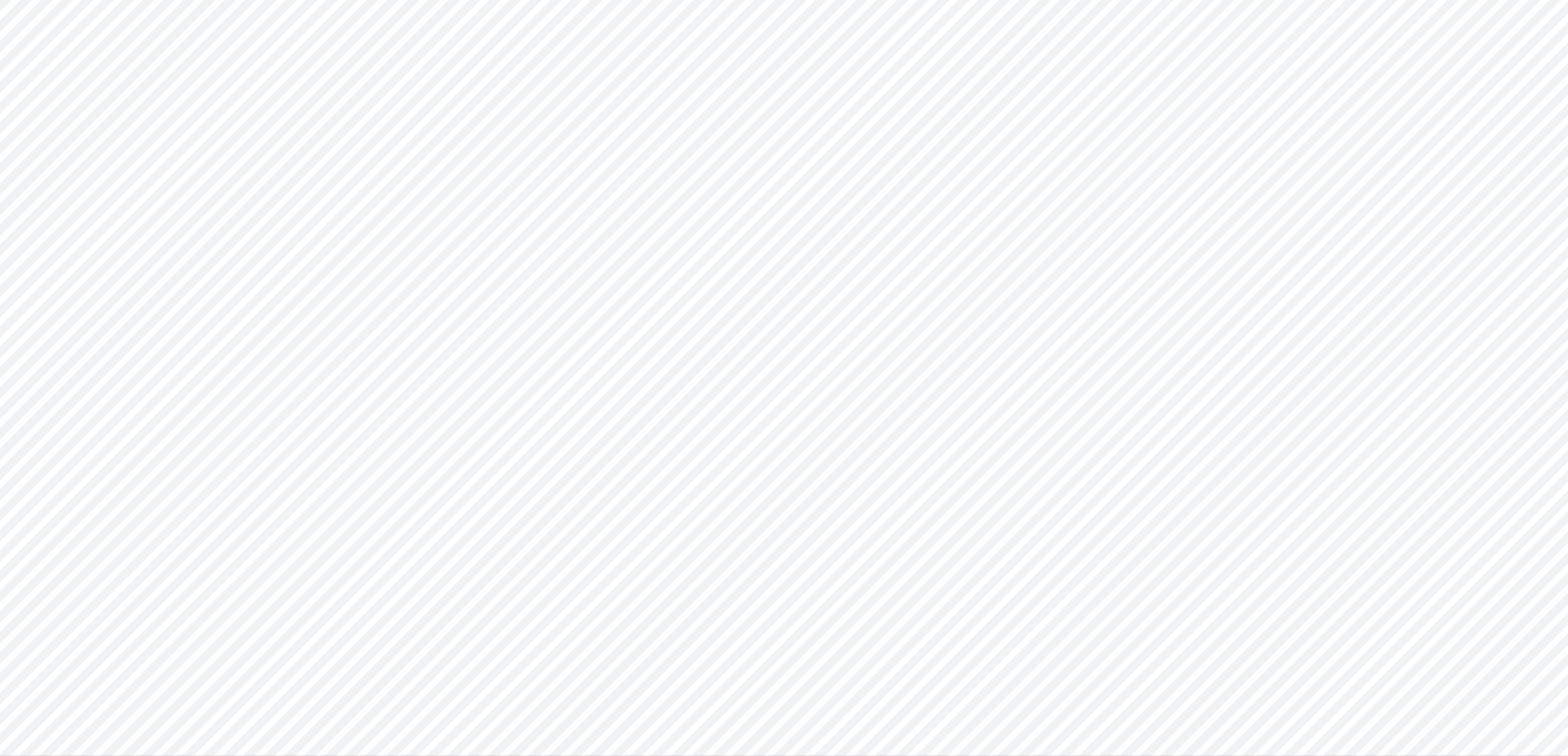
type input "Intercos G&A"
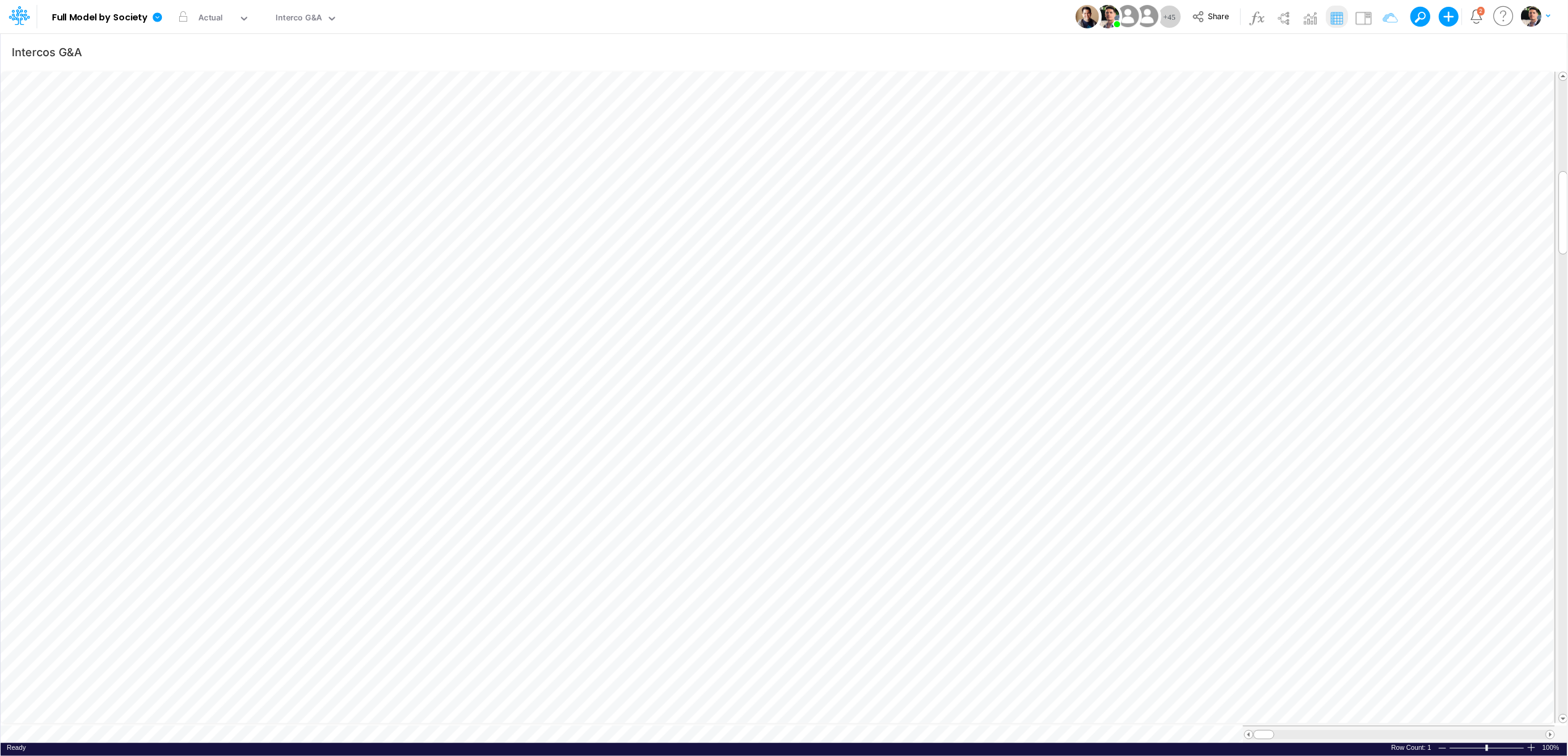
scroll to position [0, 1]
click at [155, 15] on icon at bounding box center [157, 17] width 9 height 9
click at [202, 130] on button "View model info" at bounding box center [219, 129] width 132 height 19
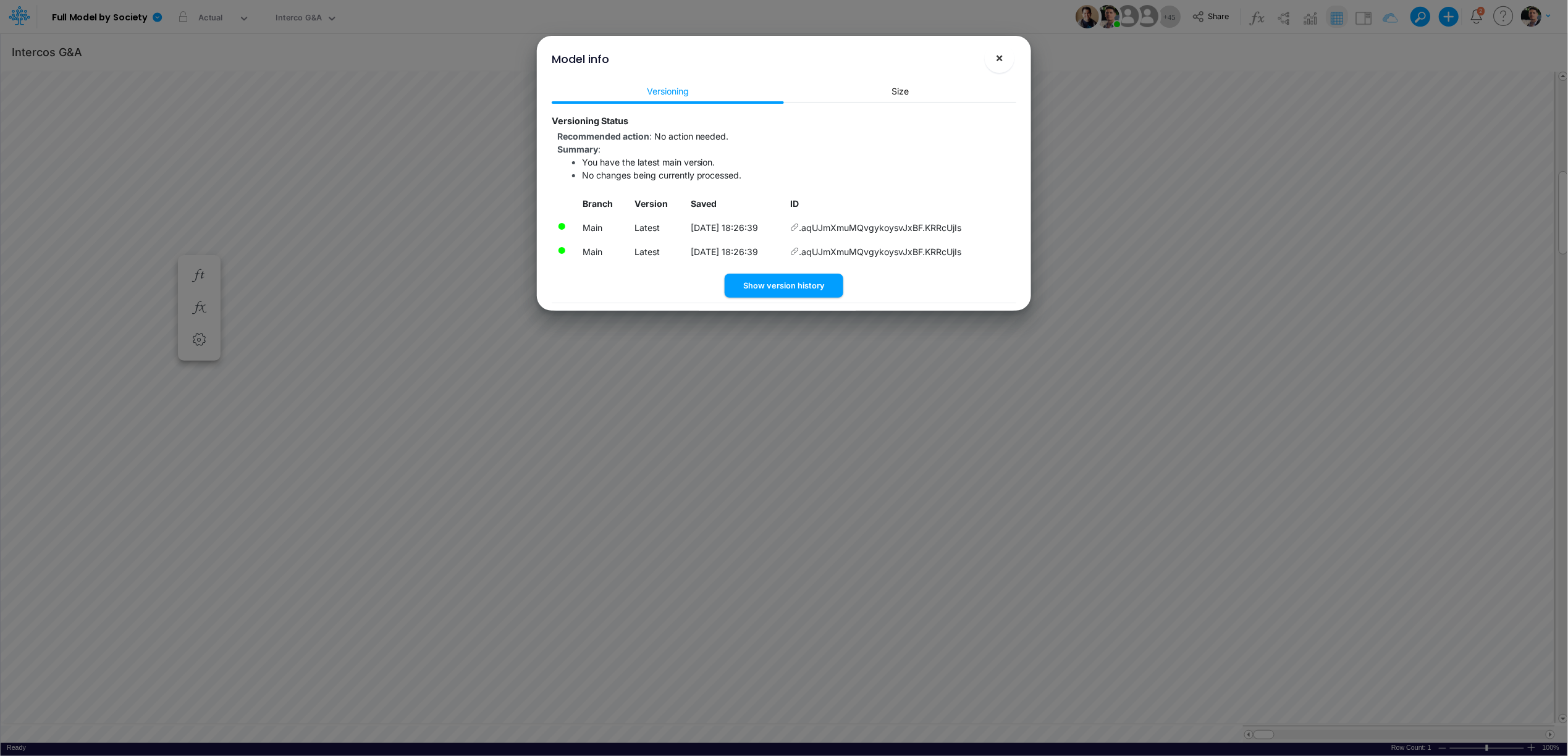
click at [999, 60] on span "×" at bounding box center [999, 57] width 8 height 15
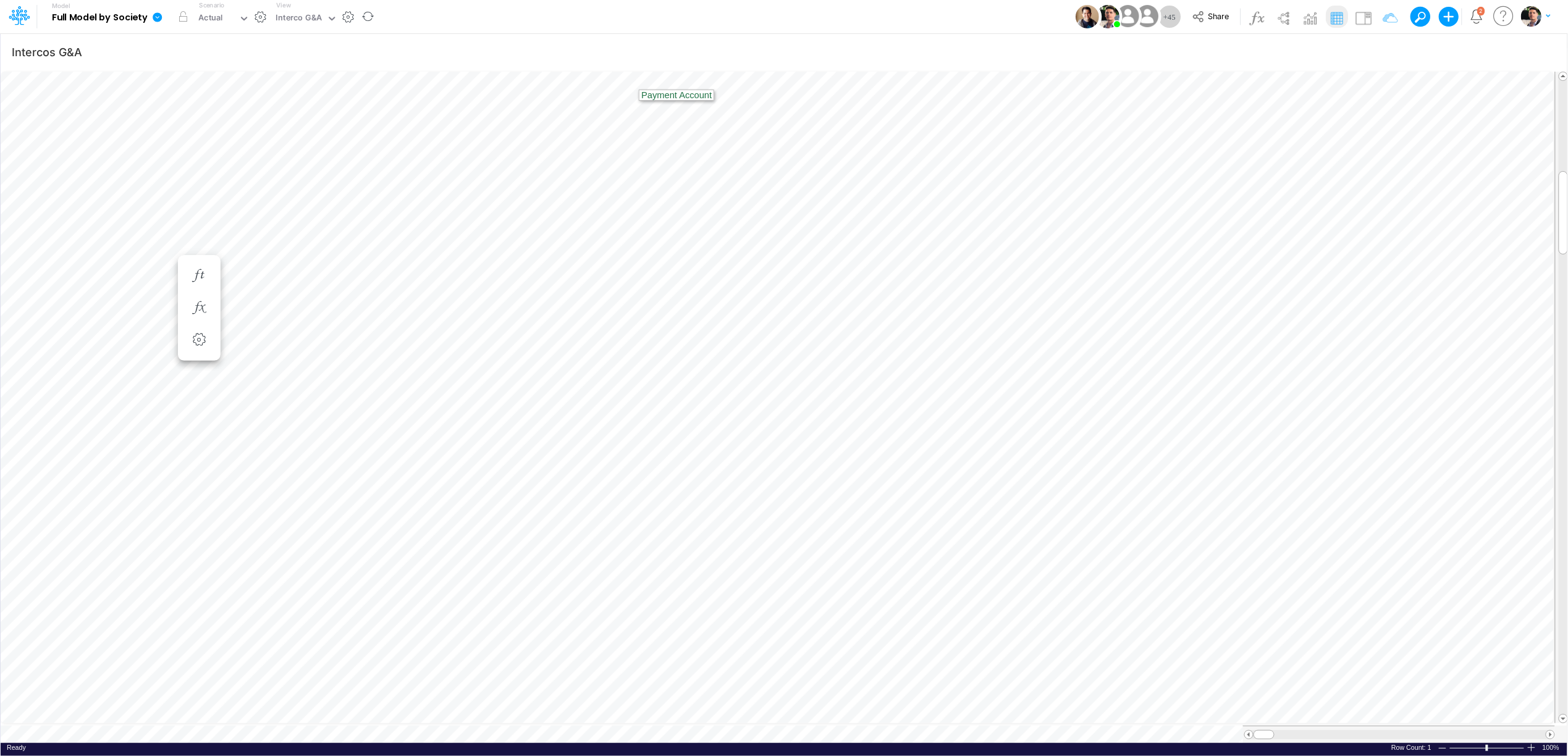
click at [158, 19] on icon at bounding box center [157, 17] width 9 height 9
click at [207, 129] on button "View model info" at bounding box center [219, 129] width 132 height 19
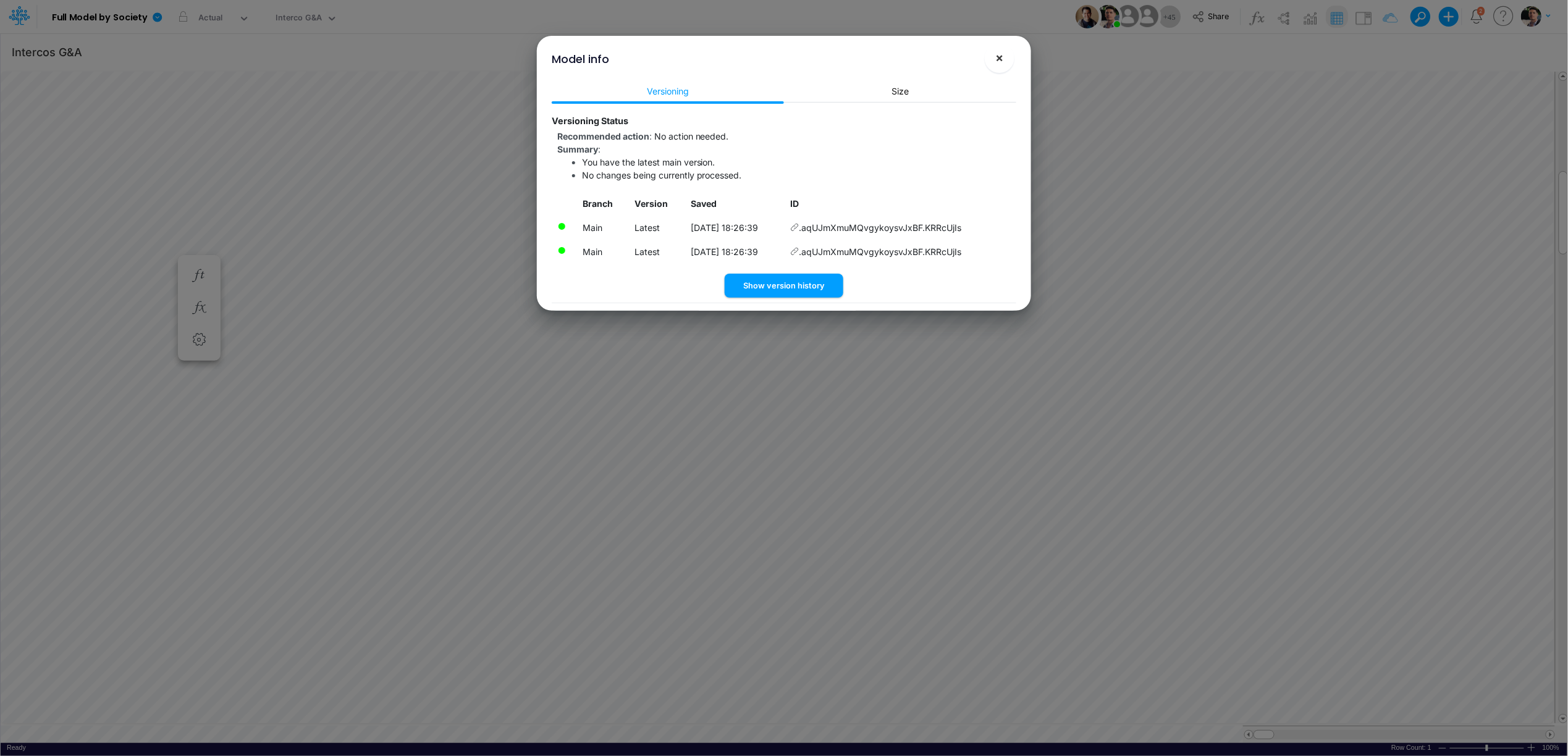
click at [1012, 58] on button "×" at bounding box center [999, 58] width 29 height 29
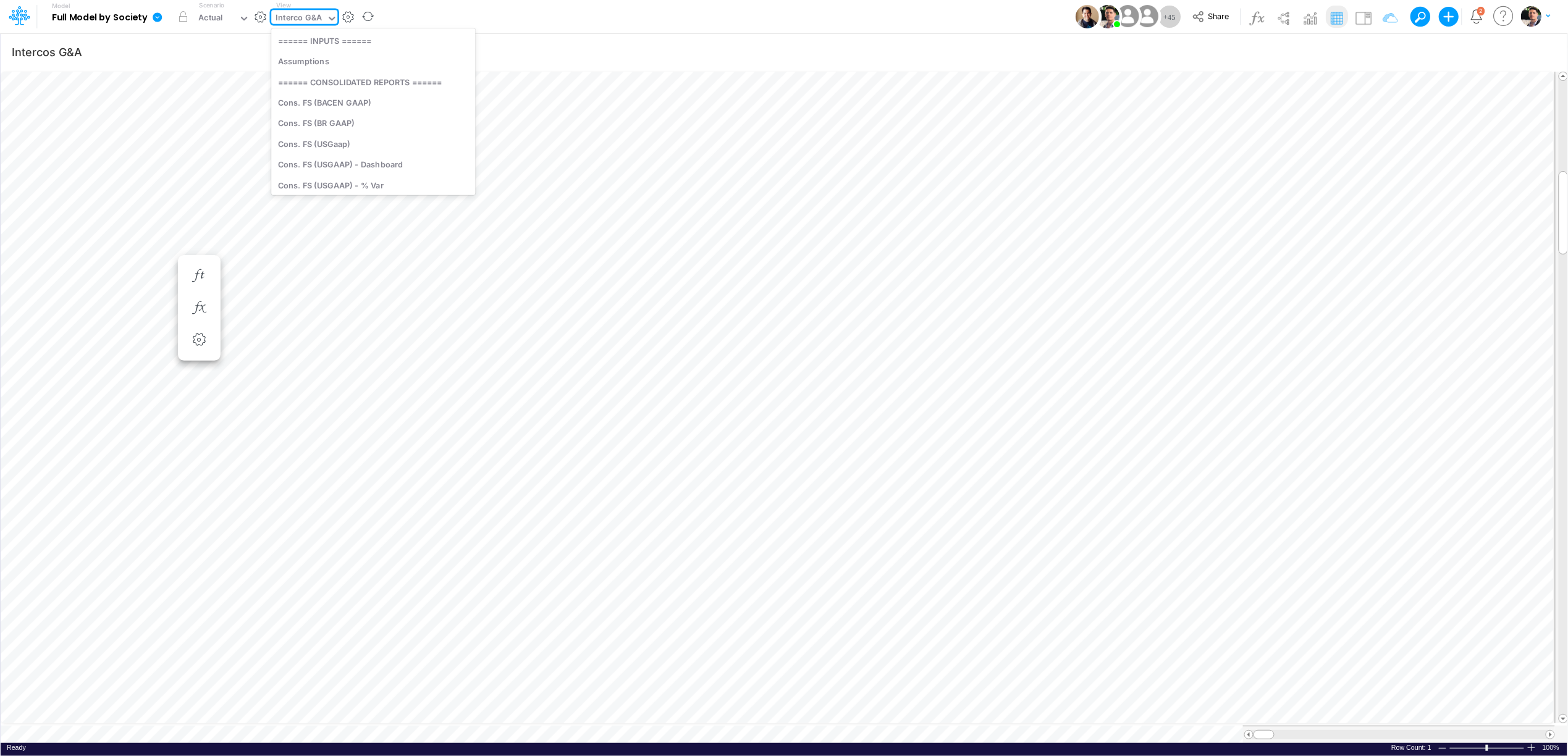
click at [293, 23] on div "Interco G&A" at bounding box center [299, 19] width 46 height 14
type input "ajust"
click at [316, 42] on div "FS (Ajustes on Top)" at bounding box center [355, 40] width 167 height 20
